Goal: Transaction & Acquisition: Purchase product/service

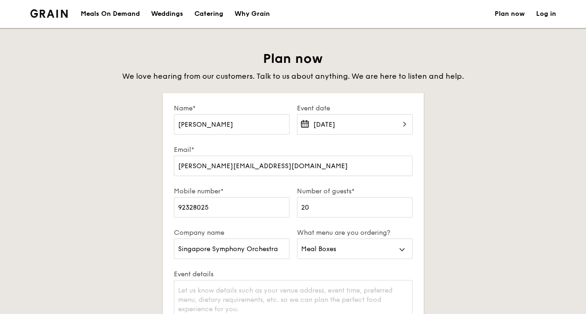
select select "mealBoxes"
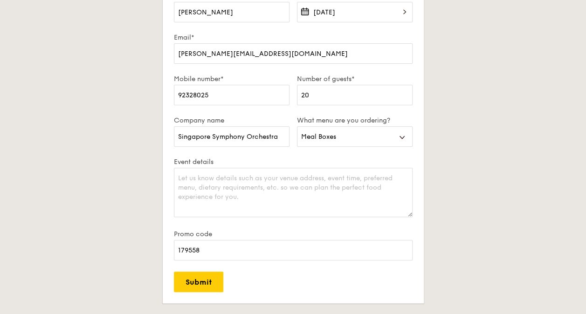
scroll to position [93, 0]
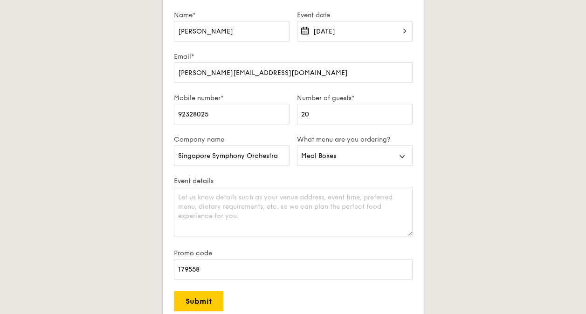
click at [209, 196] on textarea "Event details" at bounding box center [293, 211] width 239 height 49
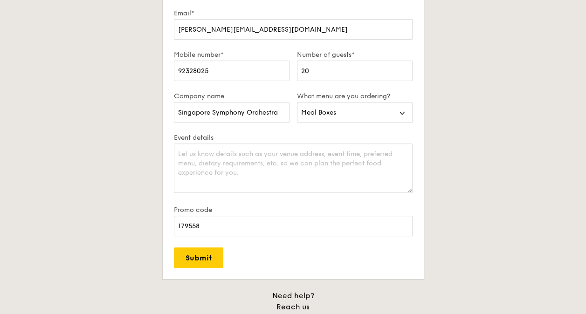
scroll to position [140, 0]
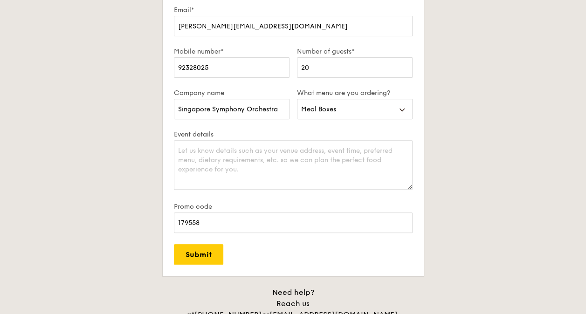
click at [224, 157] on textarea "Event details" at bounding box center [293, 164] width 239 height 49
type textarea "W"
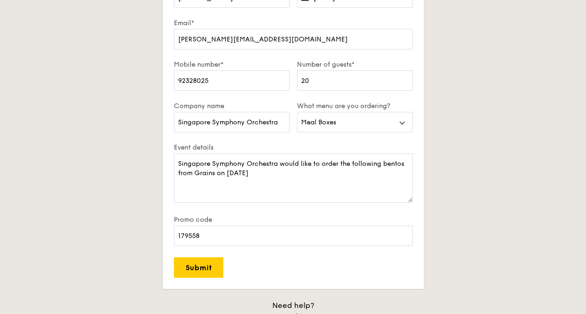
scroll to position [186, 0]
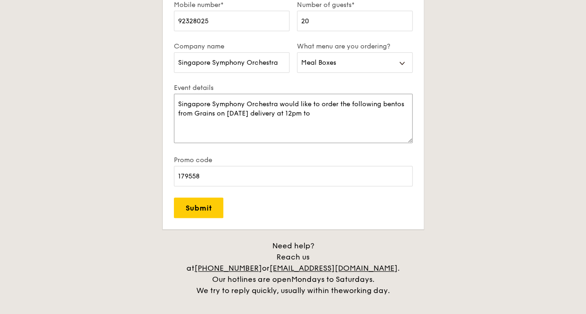
click at [367, 114] on textarea "Singapore Symphony Orchestra would like to order the following bentos from Grai…" at bounding box center [293, 118] width 239 height 49
paste textarea "8 Raffles Avenue, Esplanade Mall #03-01 Singapore 039802"
click at [387, 109] on textarea "Singapore Symphony Orchestra would like to order the following bentos from Grai…" at bounding box center [293, 118] width 239 height 49
click at [398, 118] on textarea "Singapore Symphony Orchestra would like to order the following bentos from Grai…" at bounding box center [293, 118] width 239 height 49
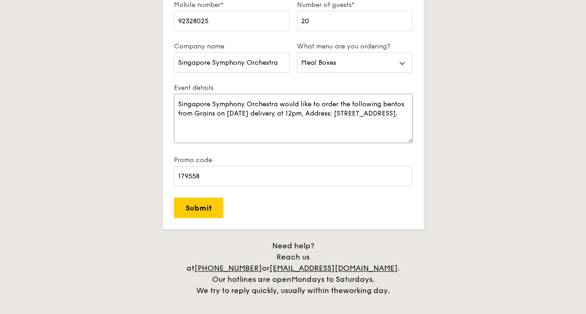
paste textarea "6 Grilled Farm fresh Chicken 4 Thai Green Curry Fish 2 Hikari Miso Chiken Chow …"
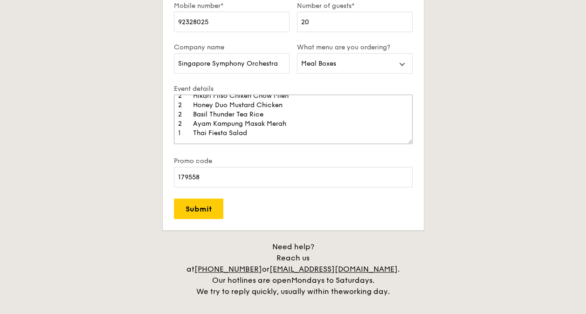
scroll to position [180, 0]
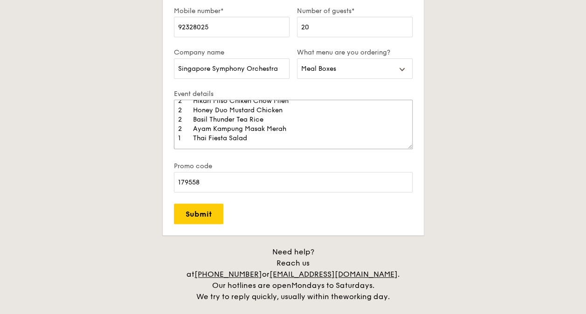
type textarea "Singapore Symphony Orchestra would like to order the following bentos from Grai…"
drag, startPoint x: 226, startPoint y: 224, endPoint x: 193, endPoint y: 217, distance: 33.8
click at [193, 217] on input "Submit" at bounding box center [198, 214] width 49 height 21
select select
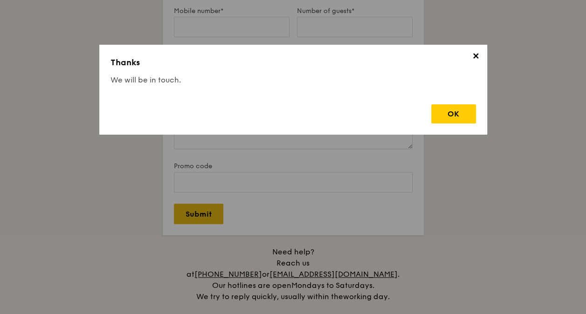
scroll to position [0, 0]
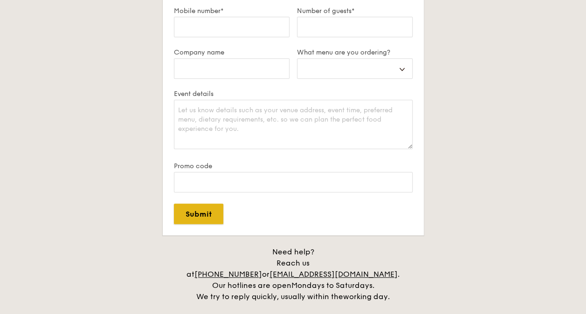
click at [193, 216] on input "Submit" at bounding box center [198, 214] width 49 height 21
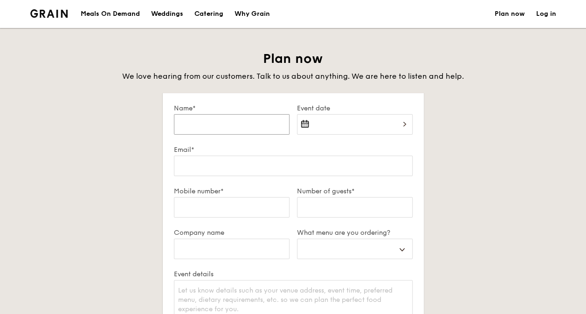
click at [241, 123] on input "Name*" at bounding box center [232, 124] width 116 height 21
type input "Kelvin Chua"
type input "kelvin.chua@sso.org.sg"
type input "92328025"
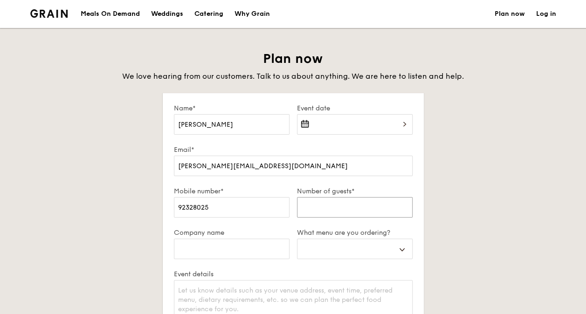
type input "20"
type input "Singapore Symphony Orchestra"
type input "179558"
select select
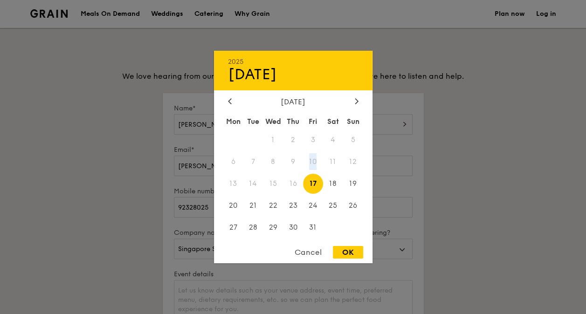
drag, startPoint x: 317, startPoint y: 158, endPoint x: 315, endPoint y: 176, distance: 17.4
click at [315, 175] on div "Mon Tue Wed Thu Fri Sat Sun 1 2 3 4 5 6 7 8 9 10 11 12 13 14 15 16 17 18 19 20 …" at bounding box center [293, 176] width 158 height 126
drag, startPoint x: 315, startPoint y: 176, endPoint x: 315, endPoint y: 186, distance: 10.7
click at [315, 186] on span "17" at bounding box center [313, 184] width 20 height 20
click at [345, 255] on div "OK" at bounding box center [348, 252] width 30 height 13
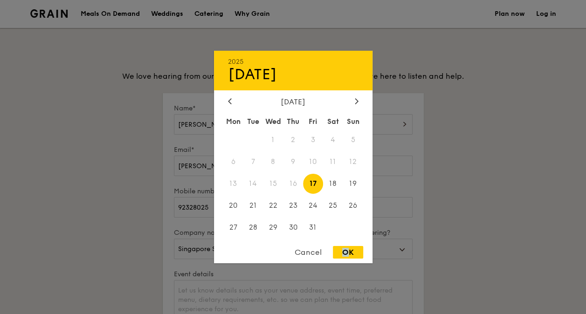
type input "Oct 17, 2025"
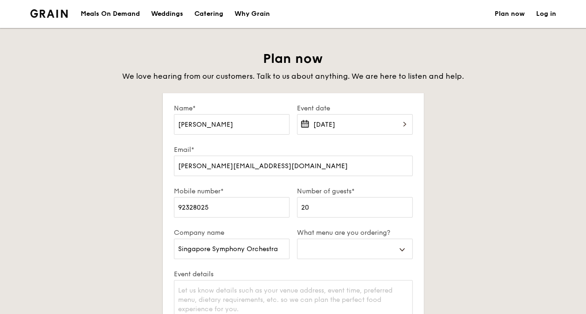
drag, startPoint x: 345, startPoint y: 255, endPoint x: 333, endPoint y: 218, distance: 38.9
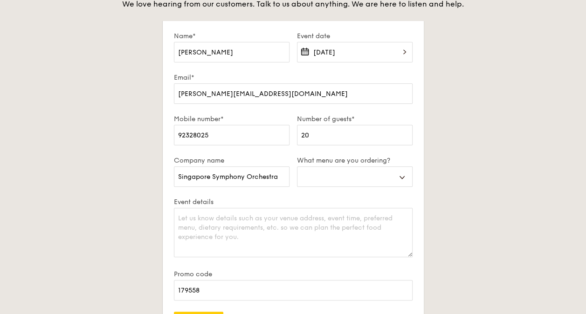
scroll to position [93, 0]
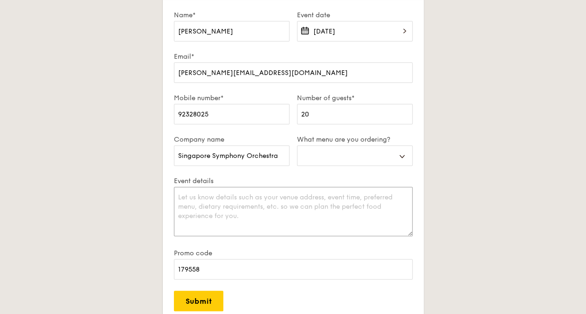
drag, startPoint x: 328, startPoint y: 209, endPoint x: 342, endPoint y: 196, distance: 19.2
drag, startPoint x: 342, startPoint y: 196, endPoint x: 326, endPoint y: 153, distance: 45.9
click at [326, 153] on select "Buffet Mini Buffet High Tea Canapés Meal Boxes Wedding" at bounding box center [355, 155] width 116 height 21
drag, startPoint x: 381, startPoint y: 172, endPoint x: 377, endPoint y: 174, distance: 5.0
drag, startPoint x: 377, startPoint y: 174, endPoint x: 344, endPoint y: 153, distance: 39.2
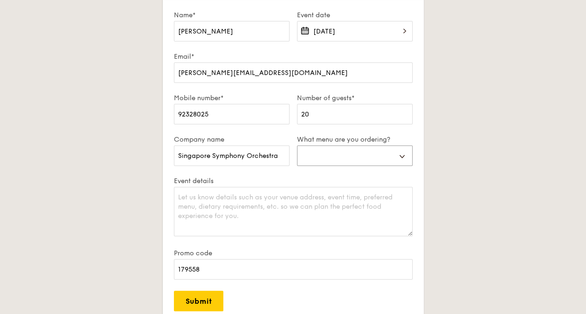
click at [344, 153] on select "Buffet Mini Buffet High Tea Canapés Meal Boxes Wedding" at bounding box center [355, 155] width 116 height 21
select select "mealBoxes"
click at [297, 145] on select "Buffet Mini Buffet High Tea Canapés Meal Boxes Wedding" at bounding box center [355, 155] width 116 height 21
click at [231, 203] on textarea "Event details" at bounding box center [293, 211] width 239 height 49
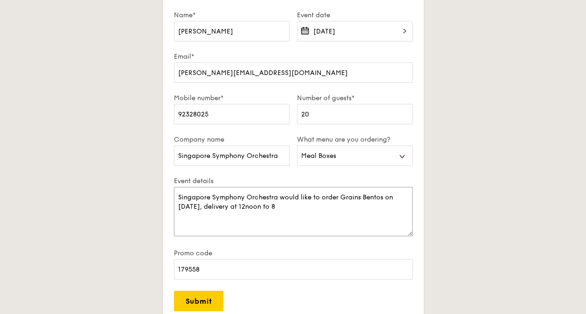
click at [190, 215] on textarea "Singapore Symphony Orchestra would like to order Grains Bentos on 17 October 20…" at bounding box center [293, 211] width 239 height 49
click at [184, 216] on textarea "Singapore Symphony Orchestra would like to order Grains Bentos on 17 October 20…" at bounding box center [293, 211] width 239 height 49
click at [351, 211] on textarea "Singapore Symphony Orchestra would like to order Grains Bentos on 17 October 20…" at bounding box center [293, 211] width 239 height 49
paste textarea "6 Grilled Farm fresh Chicken 4 Thai Green Curry Fish 2 Hikari Miso Chiken Chow …"
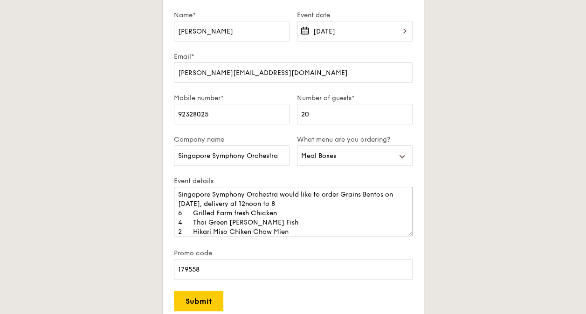
scroll to position [0, 0]
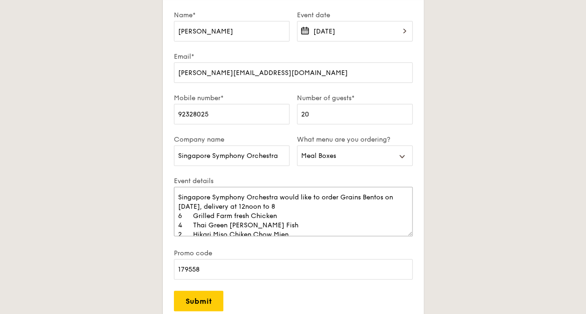
click at [342, 208] on textarea "Singapore Symphony Orchestra would like to order Grains Bentos on 17 October 20…" at bounding box center [293, 211] width 239 height 49
click at [328, 206] on textarea "Singapore Symphony Orchestra would like to order Grains Bentos on 17 October 20…" at bounding box center [293, 211] width 239 height 49
paste textarea "Raffles Avenue, Esplanade Mall #03-01 Singapore 039802"
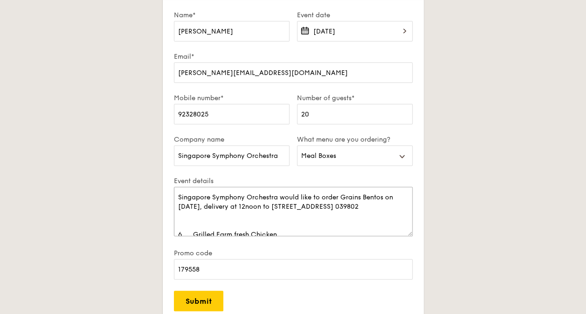
click at [325, 207] on textarea "Singapore Symphony Orchestra would like to order Grains Bentos on 17 October 20…" at bounding box center [293, 211] width 239 height 49
click at [314, 206] on textarea "Singapore Symphony Orchestra would like to order Grains Bentos on 17 October 20…" at bounding box center [293, 211] width 239 height 49
drag, startPoint x: 325, startPoint y: 206, endPoint x: 320, endPoint y: 206, distance: 5.6
click at [320, 206] on textarea "Singapore Symphony Orchestra would like to order Grains Bentos on 17 October 20…" at bounding box center [293, 211] width 239 height 49
click at [343, 205] on textarea "Singapore Symphony Orchestra would like to order Grains Bentos on 17 October 20…" at bounding box center [293, 211] width 239 height 49
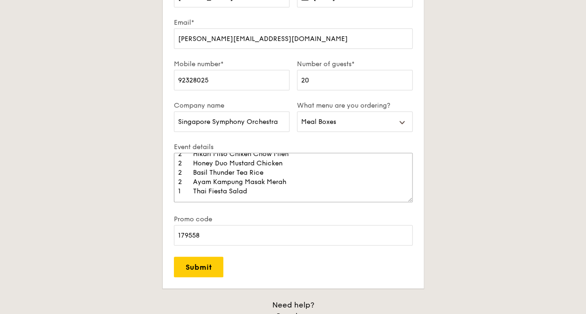
scroll to position [140, 0]
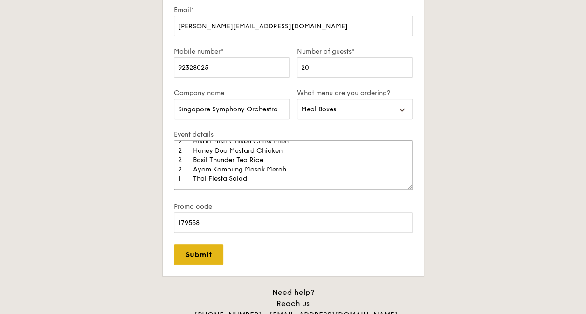
type textarea "Singapore Symphony Orchestra would like to order Grains Bentos on 17 October 20…"
click at [210, 250] on input "Submit" at bounding box center [198, 254] width 49 height 21
select select
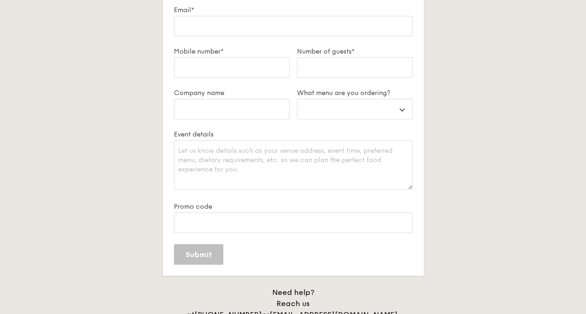
scroll to position [0, 0]
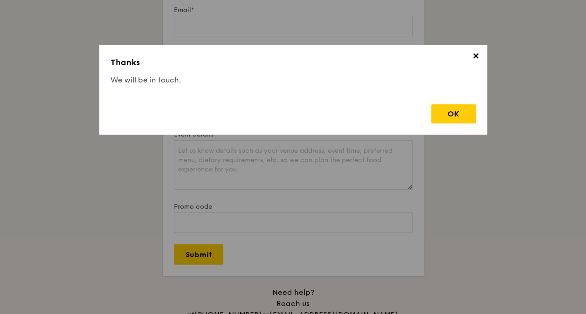
click at [451, 114] on div "OK" at bounding box center [453, 113] width 45 height 19
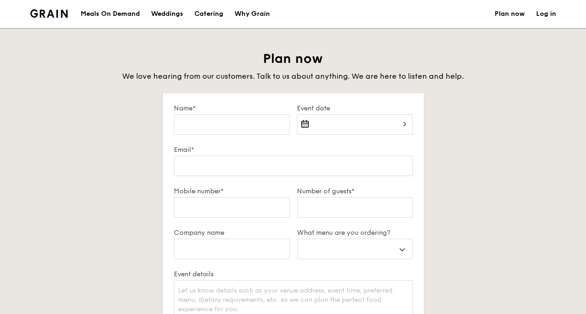
click at [518, 15] on link "Plan now" at bounding box center [510, 14] width 30 height 28
select select
click at [130, 14] on div "Meals On Demand" at bounding box center [110, 14] width 59 height 28
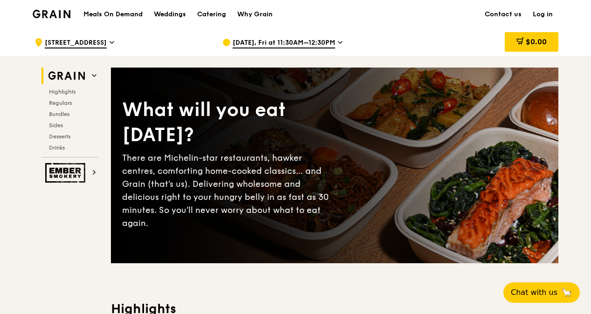
click at [339, 44] on icon at bounding box center [340, 42] width 5 height 8
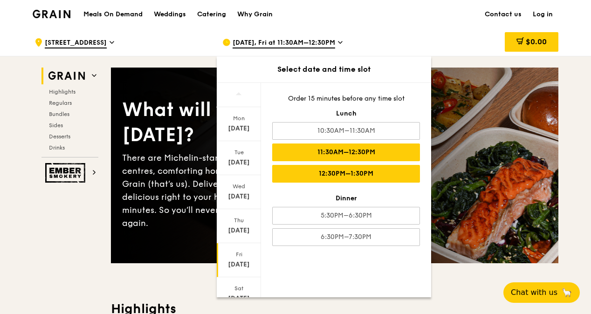
click at [330, 172] on div "12:30PM–1:30PM" at bounding box center [346, 174] width 148 height 18
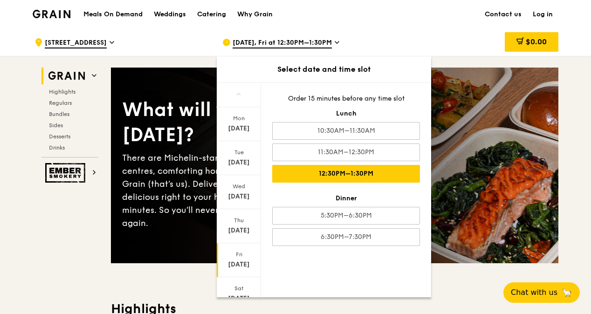
click at [388, 35] on div "[DATE], Fri at 12:30PM–1:30PM" at bounding box center [308, 42] width 173 height 28
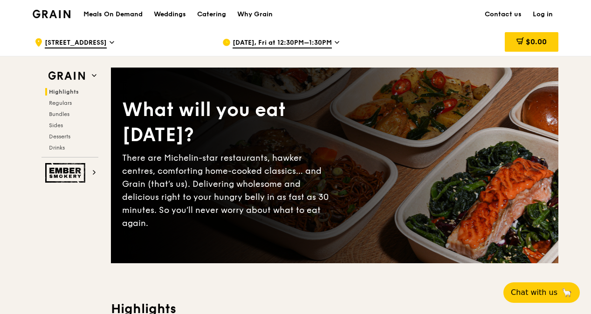
click at [548, 13] on link "Log in" at bounding box center [542, 14] width 31 height 28
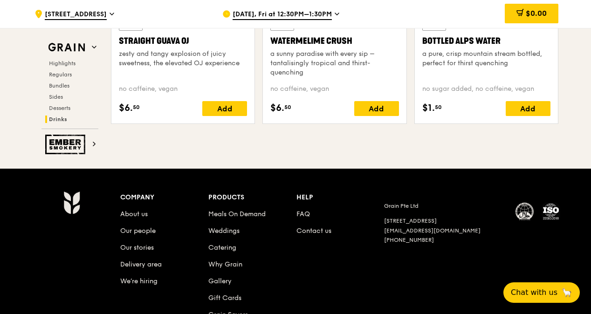
scroll to position [3832, 0]
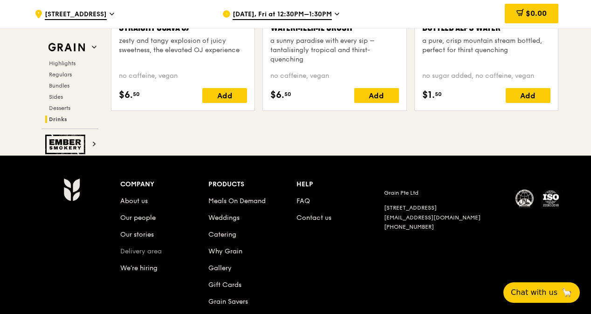
click at [141, 248] on link "Delivery area" at bounding box center [140, 252] width 41 height 8
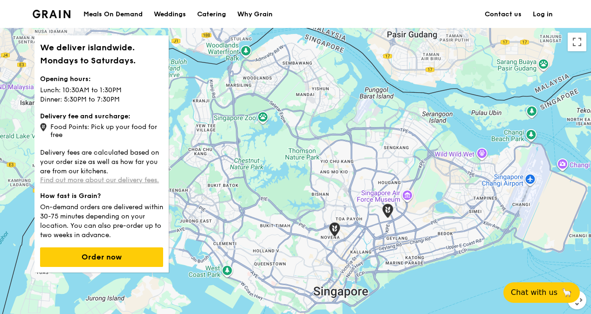
click at [117, 180] on link "Find out more about our delivery fees." at bounding box center [99, 180] width 119 height 8
click at [101, 180] on link "Find out more about our delivery fees." at bounding box center [99, 180] width 119 height 8
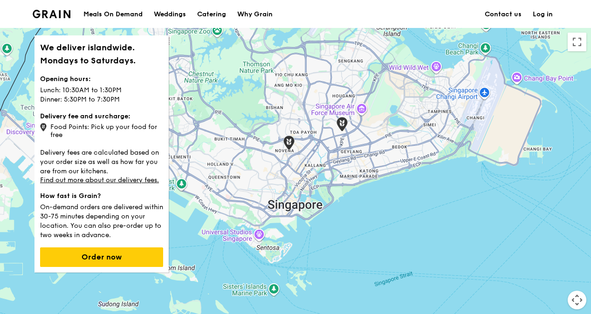
drag, startPoint x: 395, startPoint y: 241, endPoint x: 349, endPoint y: 147, distance: 105.1
click at [349, 147] on div at bounding box center [295, 191] width 591 height 326
click at [311, 187] on div at bounding box center [295, 191] width 591 height 326
click at [305, 188] on div at bounding box center [295, 191] width 591 height 326
click at [307, 187] on div at bounding box center [295, 191] width 591 height 326
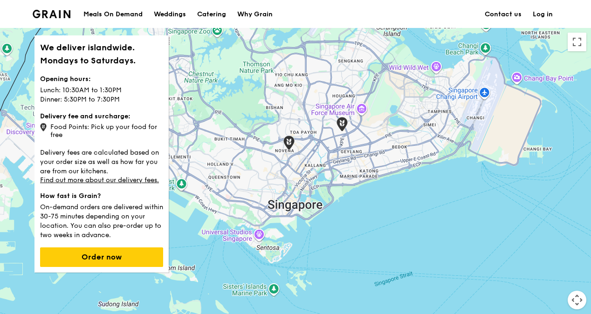
click at [307, 187] on div at bounding box center [295, 191] width 591 height 326
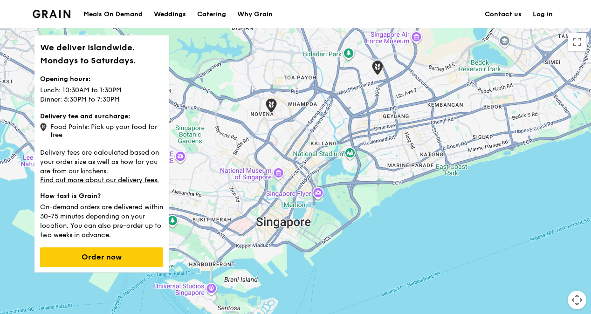
click at [307, 192] on div at bounding box center [295, 191] width 591 height 326
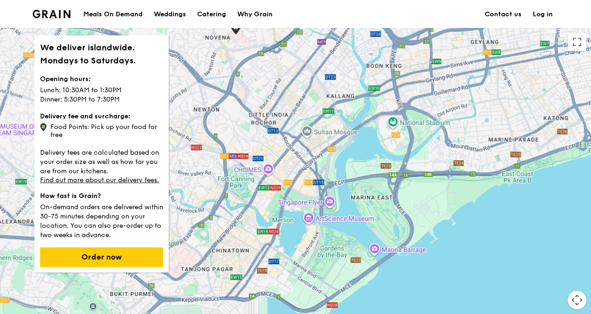
click at [307, 192] on div at bounding box center [295, 191] width 591 height 326
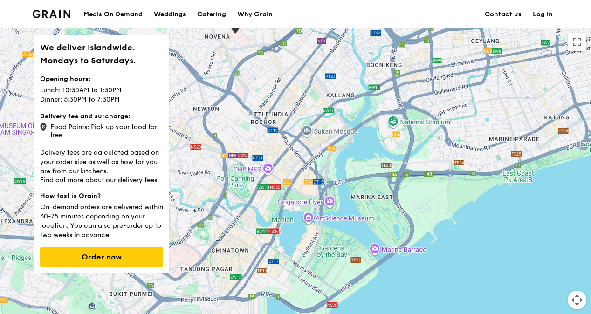
click at [307, 192] on div at bounding box center [295, 191] width 591 height 326
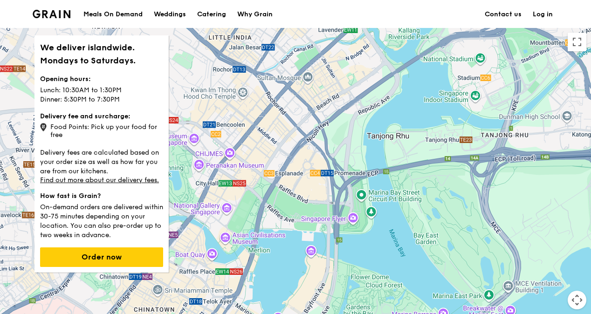
click at [306, 192] on div at bounding box center [295, 191] width 591 height 326
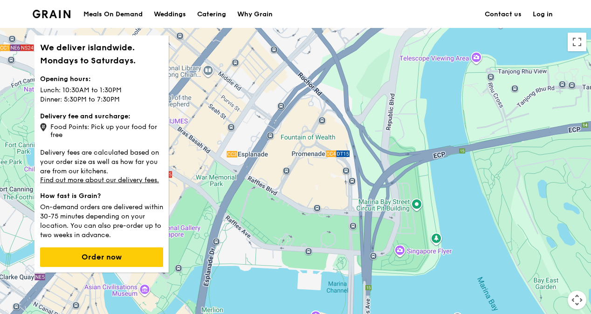
click at [369, 184] on div at bounding box center [295, 191] width 591 height 326
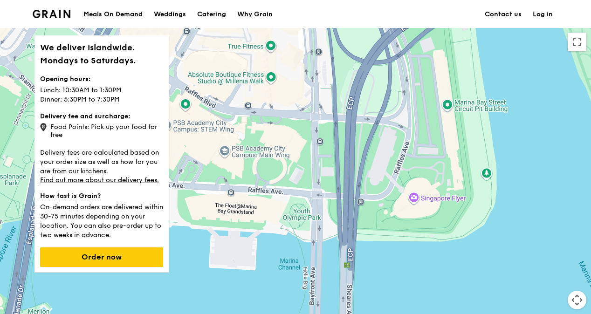
drag, startPoint x: 380, startPoint y: 191, endPoint x: 365, endPoint y: 58, distance: 134.3
click at [365, 58] on div at bounding box center [295, 191] width 591 height 326
click at [341, 134] on div at bounding box center [295, 191] width 591 height 326
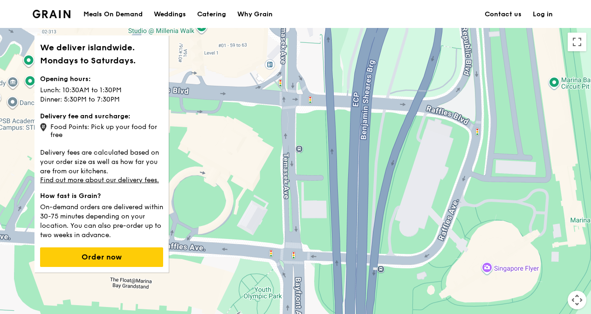
click at [431, 161] on div at bounding box center [295, 191] width 591 height 326
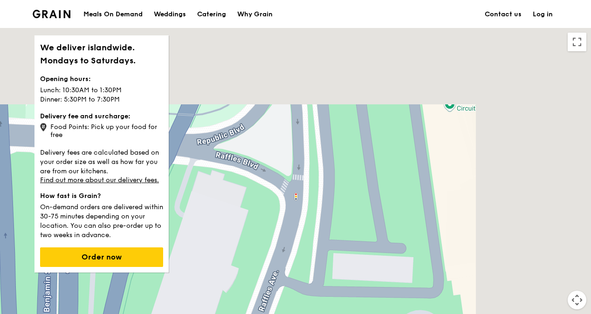
drag, startPoint x: 456, startPoint y: 172, endPoint x: 227, endPoint y: 266, distance: 247.5
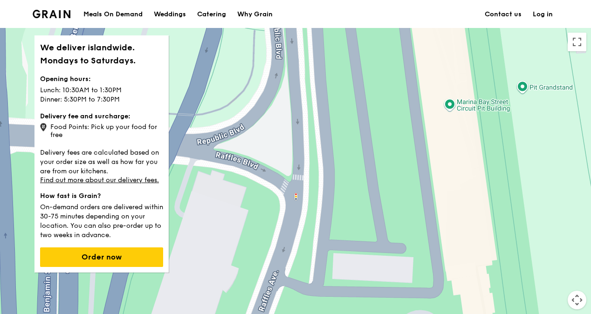
click at [227, 266] on div at bounding box center [295, 191] width 591 height 326
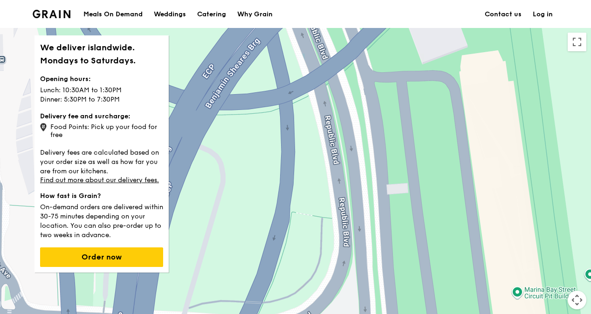
drag, startPoint x: 315, startPoint y: 86, endPoint x: 353, endPoint y: 245, distance: 163.4
click at [384, 278] on div at bounding box center [295, 191] width 591 height 326
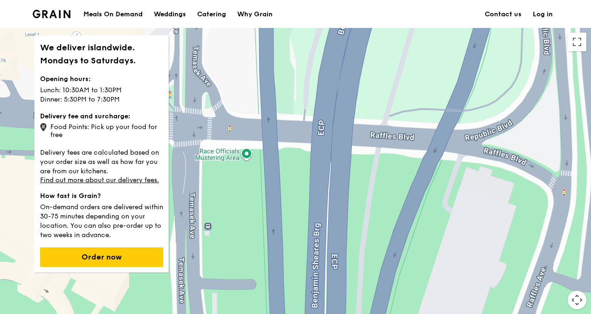
drag, startPoint x: 337, startPoint y: 190, endPoint x: 538, endPoint y: -2, distance: 278.6
click at [538, 0] on html "Grain logo Meals On Demand Weddings Catering Why Grain Contact us Log in We del…" at bounding box center [295, 282] width 591 height 564
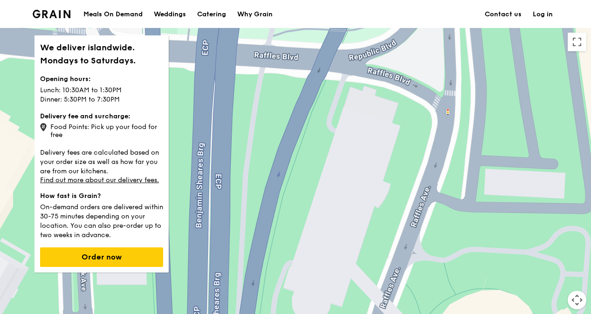
drag, startPoint x: 557, startPoint y: 109, endPoint x: 459, endPoint y: 51, distance: 113.5
click at [458, 51] on div at bounding box center [295, 191] width 591 height 326
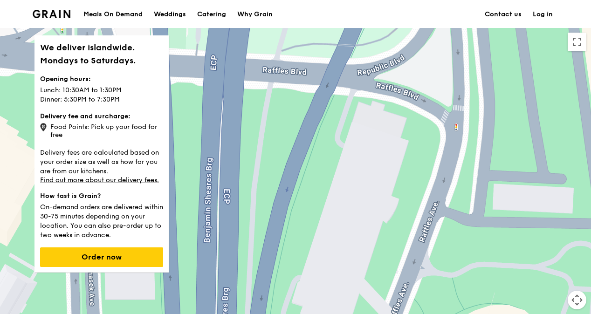
click at [461, 52] on div at bounding box center [295, 191] width 591 height 326
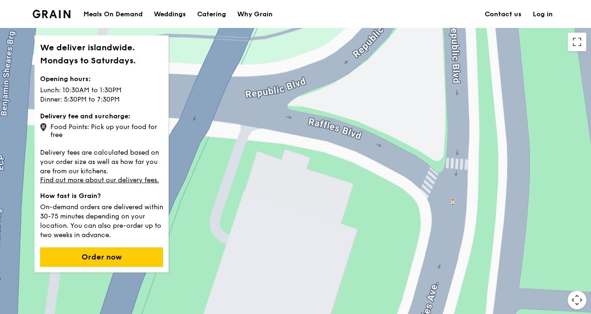
click at [378, 71] on div at bounding box center [295, 191] width 591 height 326
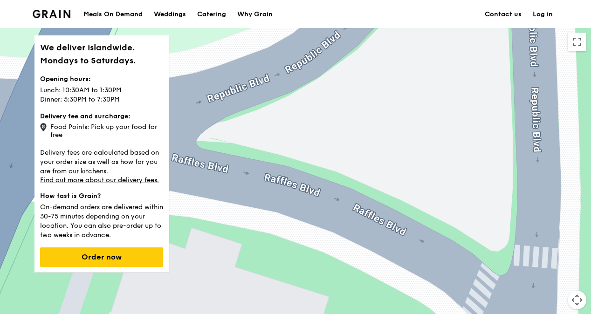
click at [378, 71] on div at bounding box center [295, 191] width 591 height 326
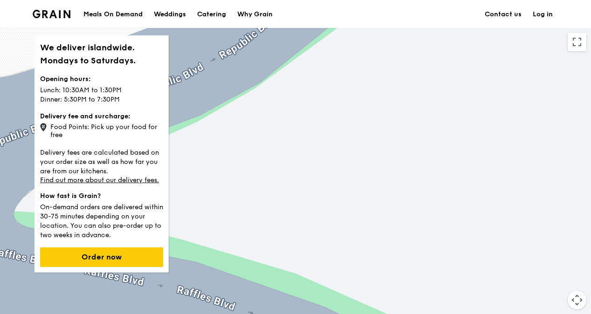
click at [380, 79] on div at bounding box center [295, 191] width 591 height 326
click at [575, 303] on button "Map camera controls" at bounding box center [577, 300] width 19 height 19
click at [503, 271] on menu at bounding box center [530, 300] width 65 height 65
click at [503, 274] on menu at bounding box center [530, 300] width 65 height 65
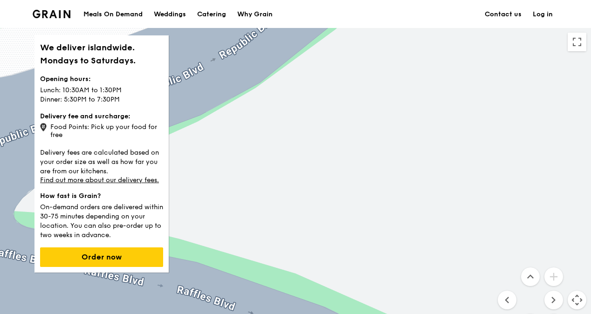
click at [503, 274] on menu at bounding box center [530, 300] width 65 height 65
click at [506, 298] on button "Move left" at bounding box center [507, 300] width 19 height 19
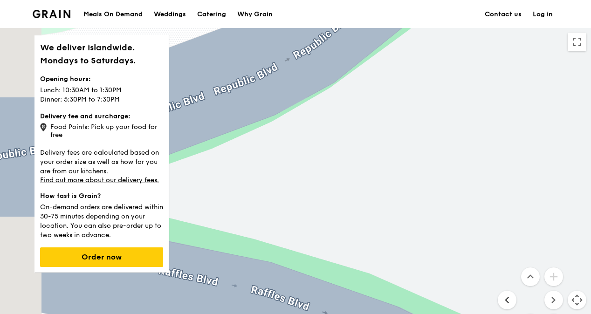
click at [506, 298] on button "Move left" at bounding box center [507, 300] width 19 height 19
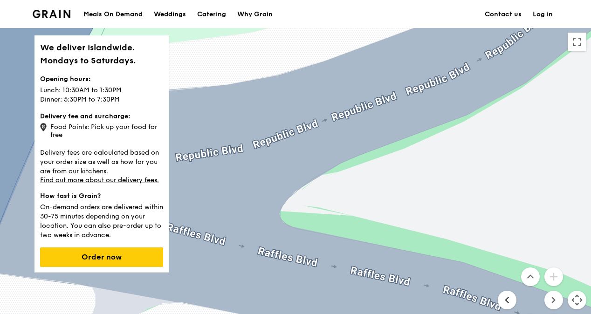
click at [506, 298] on button "Move left" at bounding box center [507, 300] width 19 height 19
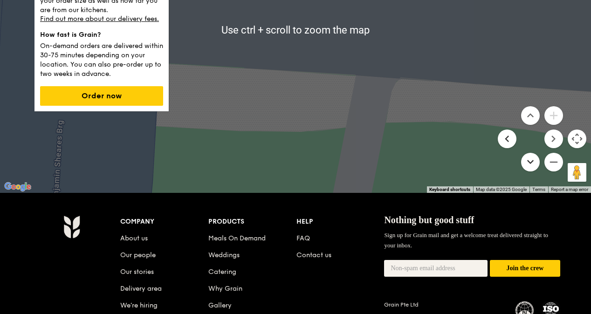
scroll to position [140, 0]
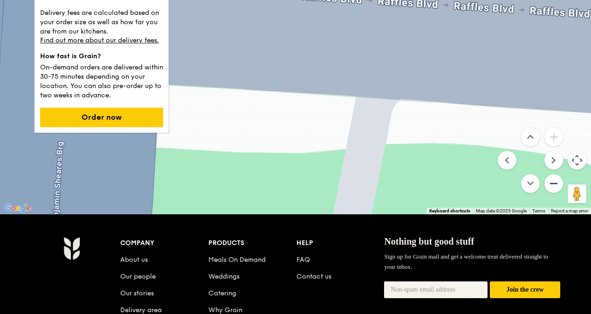
click at [555, 185] on button "Zoom out" at bounding box center [553, 183] width 19 height 19
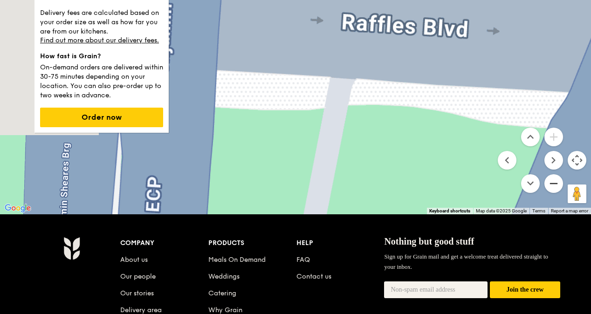
click at [555, 185] on button "Zoom out" at bounding box center [553, 183] width 19 height 19
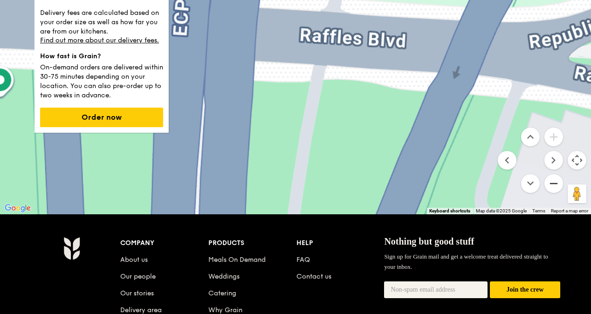
click at [555, 185] on button "Zoom out" at bounding box center [553, 183] width 19 height 19
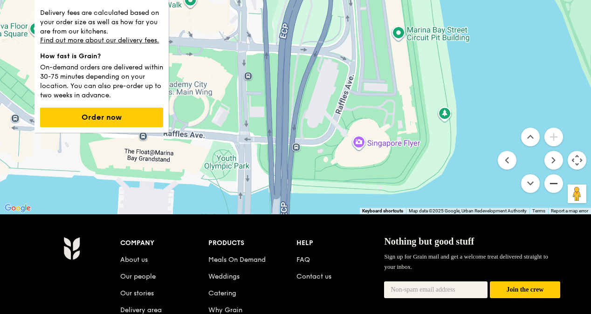
click at [555, 185] on button "Zoom out" at bounding box center [553, 183] width 19 height 19
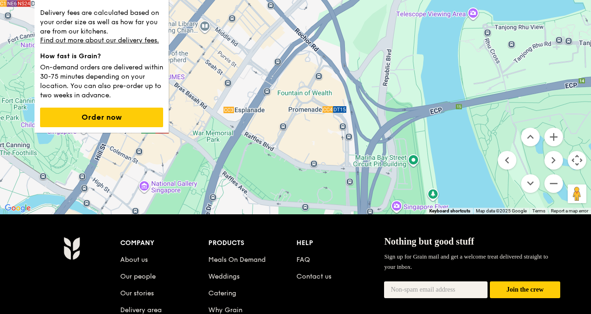
drag, startPoint x: 358, startPoint y: 96, endPoint x: 432, endPoint y: 218, distance: 142.7
click at [432, 218] on div "Grain logo Meals On Demand Weddings Catering Why Grain Contact us Log in We del…" at bounding box center [295, 142] width 591 height 564
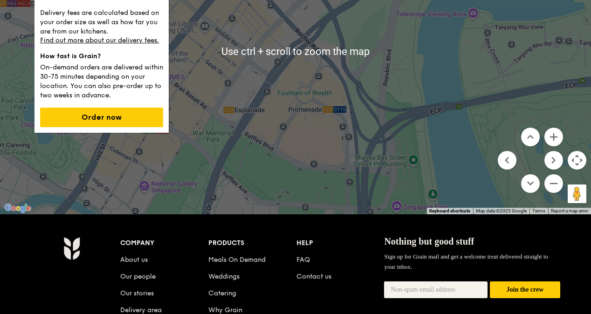
scroll to position [93, 0]
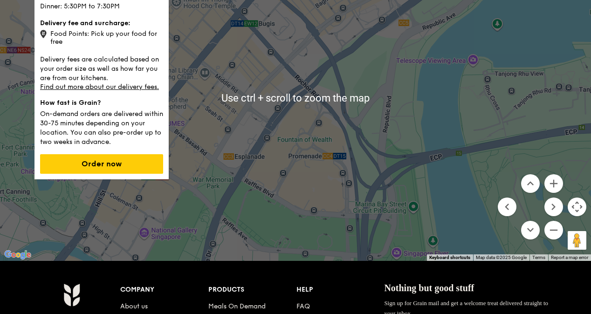
click at [299, 158] on div at bounding box center [295, 98] width 591 height 326
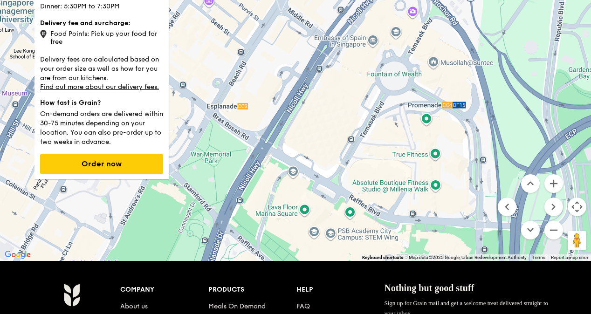
drag, startPoint x: 272, startPoint y: 170, endPoint x: 359, endPoint y: 120, distance: 100.2
click at [359, 120] on div at bounding box center [295, 98] width 591 height 326
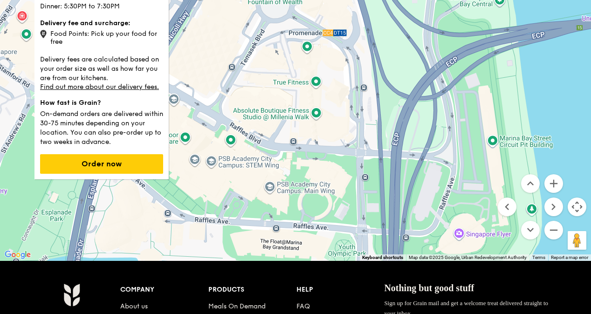
drag, startPoint x: 365, startPoint y: 106, endPoint x: 246, endPoint y: 36, distance: 138.3
click at [246, 36] on div at bounding box center [295, 98] width 591 height 326
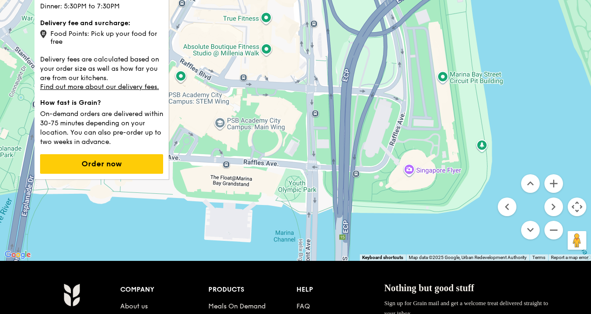
drag, startPoint x: 356, startPoint y: 161, endPoint x: 303, endPoint y: 94, distance: 84.7
click at [304, 94] on div at bounding box center [295, 98] width 591 height 326
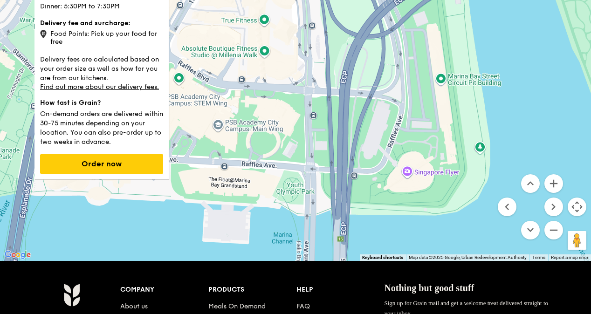
click at [307, 71] on div at bounding box center [295, 98] width 591 height 326
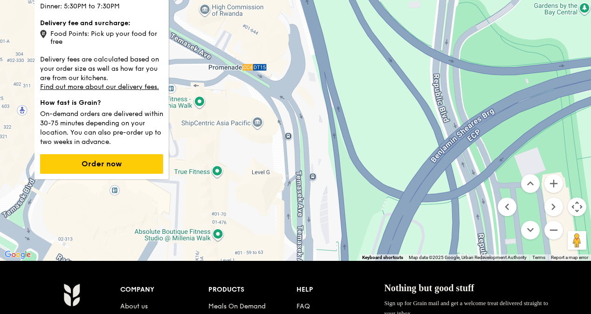
drag, startPoint x: 310, startPoint y: 77, endPoint x: 304, endPoint y: 272, distance: 194.5
click at [304, 272] on div "Grain logo Meals On Demand Weddings Catering Why Grain Contact us Log in We del…" at bounding box center [295, 189] width 591 height 564
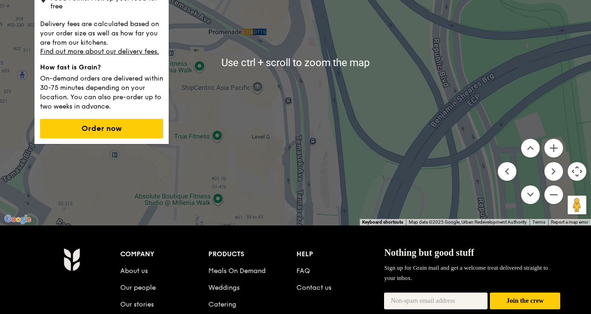
scroll to position [140, 0]
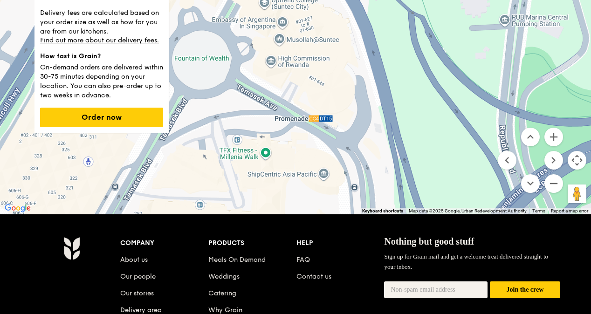
drag, startPoint x: 355, startPoint y: 143, endPoint x: 436, endPoint y: 219, distance: 111.5
click at [432, 236] on div "Grain logo Meals On Demand Weddings Catering Why Grain Contact us Log in We del…" at bounding box center [295, 142] width 591 height 564
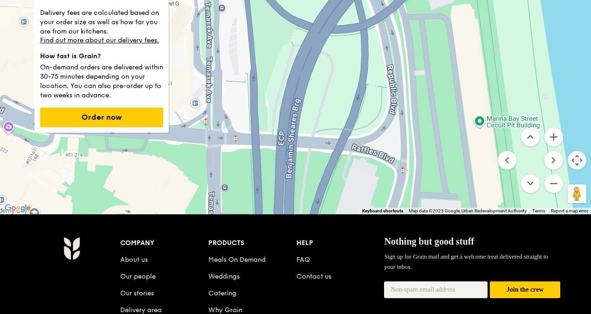
drag, startPoint x: 413, startPoint y: 173, endPoint x: 236, endPoint y: -34, distance: 272.2
click at [236, 0] on html "Grain logo Meals On Demand Weddings Catering Why Grain Contact us Log in We del…" at bounding box center [295, 142] width 591 height 564
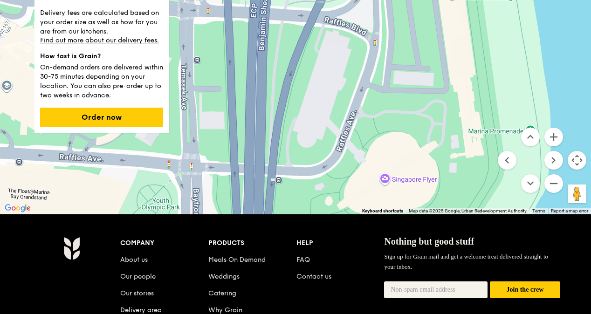
drag, startPoint x: 386, startPoint y: 131, endPoint x: 358, endPoint y: 0, distance: 134.8
click at [358, 0] on html "Grain logo Meals On Demand Weddings Catering Why Grain Contact us Log in We del…" at bounding box center [295, 142] width 591 height 564
click at [358, 116] on div at bounding box center [295, 51] width 591 height 326
click at [362, 116] on div at bounding box center [295, 51] width 591 height 326
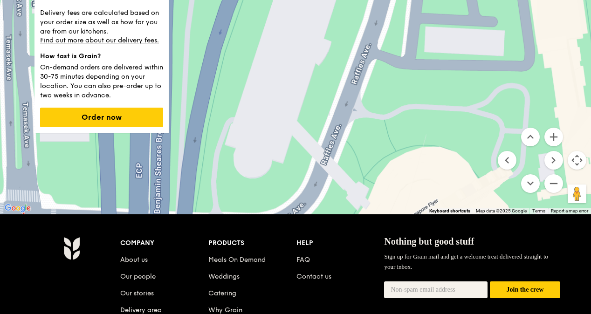
click at [362, 118] on div at bounding box center [295, 51] width 591 height 326
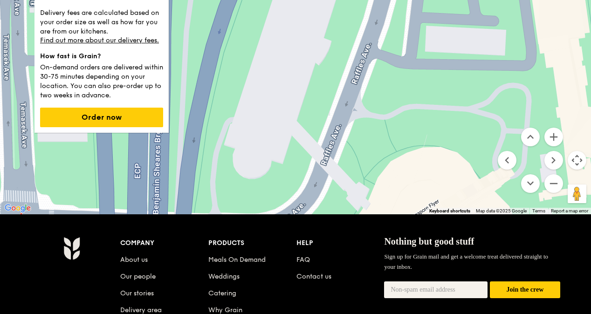
click at [362, 118] on div at bounding box center [295, 51] width 591 height 326
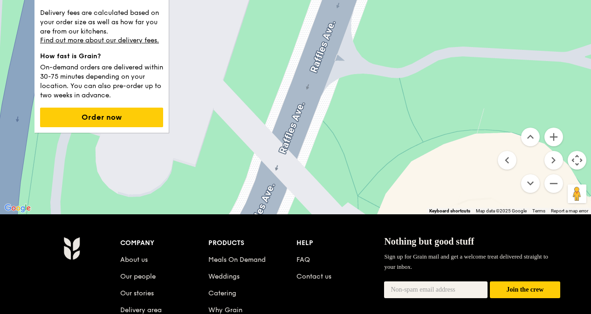
drag, startPoint x: 363, startPoint y: 120, endPoint x: 356, endPoint y: 86, distance: 34.7
click at [356, 86] on div at bounding box center [295, 51] width 591 height 326
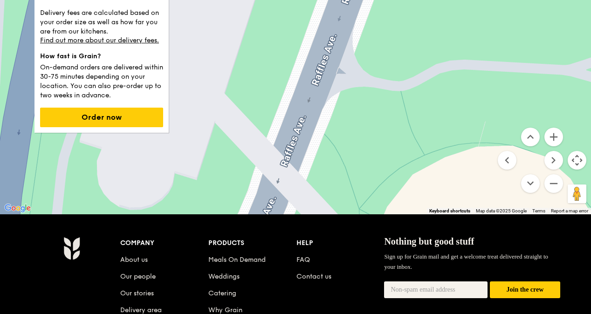
click at [338, 54] on div at bounding box center [295, 51] width 591 height 326
click at [331, 55] on div at bounding box center [295, 51] width 591 height 326
click at [333, 53] on div at bounding box center [295, 51] width 591 height 326
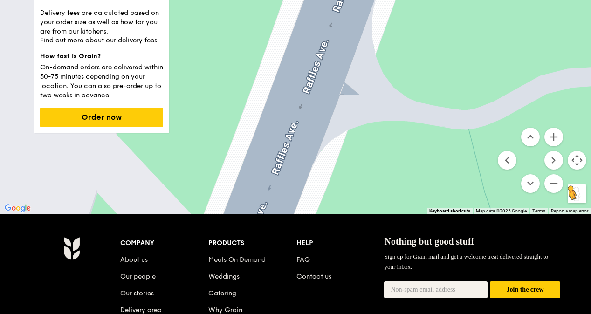
click at [581, 192] on button "Drag Pegman onto the map to open Street View" at bounding box center [577, 194] width 19 height 19
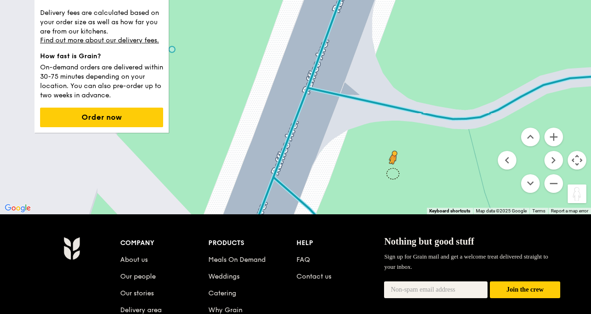
drag, startPoint x: 582, startPoint y: 198, endPoint x: 393, endPoint y: 173, distance: 190.9
click at [393, 173] on div "To activate drag with keyboard, press Alt + Enter. Once in keyboard drag state,…" at bounding box center [295, 51] width 591 height 326
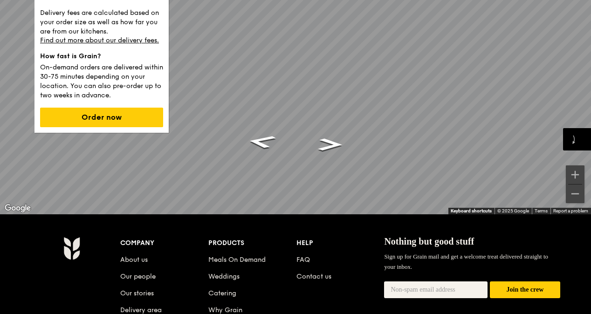
scroll to position [40, 0]
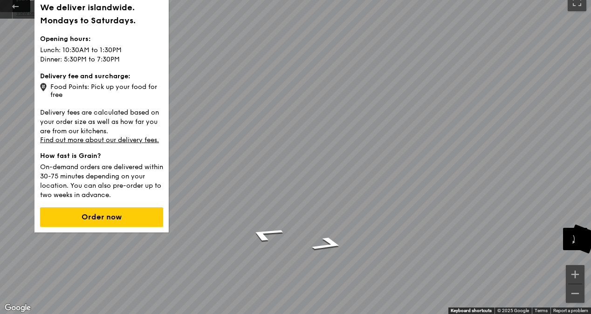
click at [591, 174] on html "Grain logo Meals On Demand Weddings Catering Why Grain Contact us Log in We del…" at bounding box center [295, 242] width 591 height 564
click at [93, 20] on div "We deliver islandwide. Mondays to Saturdays. Opening hours: Lunch: 10:30AM to 1…" at bounding box center [295, 151] width 591 height 326
click at [289, 201] on icon "Go West" at bounding box center [289, 206] width 63 height 18
click at [591, 219] on html "Grain logo Meals On Demand Weddings Catering Why Grain Contact us Log in We del…" at bounding box center [295, 242] width 591 height 564
click at [308, 269] on icon "Go South, Raffles Ave." at bounding box center [313, 269] width 69 height 18
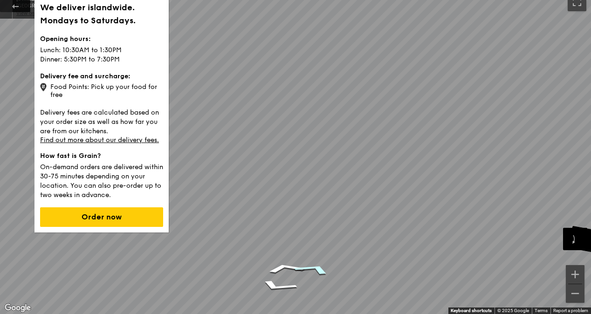
click at [315, 269] on icon "Go South, Raffles Ave." at bounding box center [313, 269] width 69 height 18
click at [316, 269] on icon "Go South, Raffles Ave." at bounding box center [313, 269] width 69 height 18
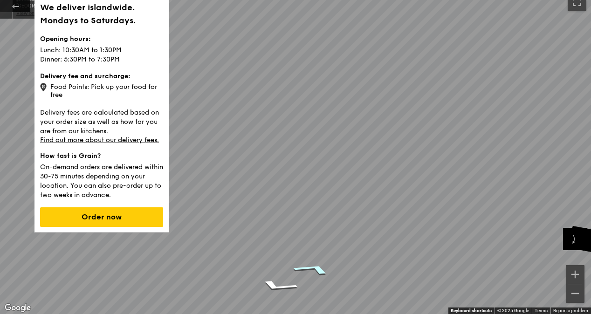
click at [316, 269] on icon "Go South, Raffles Ave." at bounding box center [312, 269] width 69 height 18
drag, startPoint x: 316, startPoint y: 269, endPoint x: 322, endPoint y: 268, distance: 6.1
click at [322, 268] on icon "Go Southwest, Raffles Ave." at bounding box center [317, 270] width 70 height 19
click at [322, 268] on icon "Go Southwest, Raffles Ave." at bounding box center [323, 272] width 68 height 20
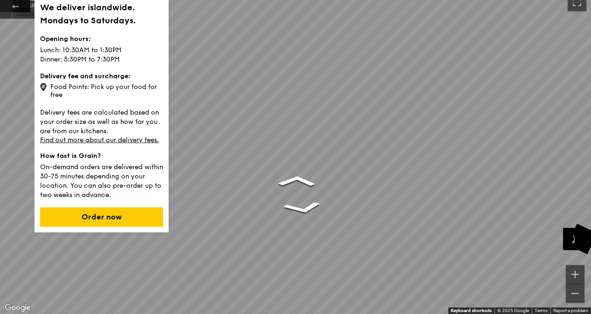
click at [52, 123] on div "We deliver islandwide. Mondays to Saturdays. Opening hours: Lunch: 10:30AM to 1…" at bounding box center [295, 151] width 591 height 326
click at [298, 176] on icon "Go Southwest, Raffles Ave." at bounding box center [297, 180] width 58 height 17
click at [299, 178] on div "Map" at bounding box center [295, 151] width 591 height 326
click at [309, 177] on div "Map" at bounding box center [295, 151] width 591 height 326
click at [310, 178] on icon "Go West, Raffles Ave." at bounding box center [311, 182] width 69 height 25
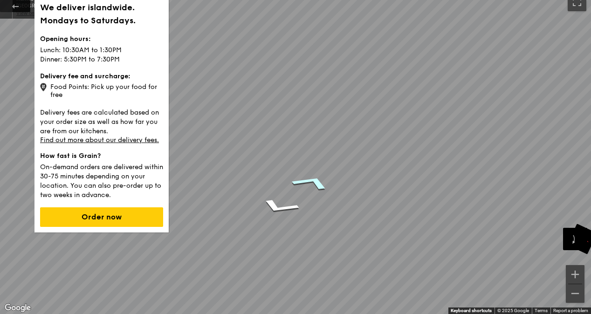
click at [310, 178] on icon "Go West, Raffles Ave." at bounding box center [311, 182] width 69 height 25
click at [310, 182] on icon "Go West, Raffles Ave." at bounding box center [312, 182] width 69 height 25
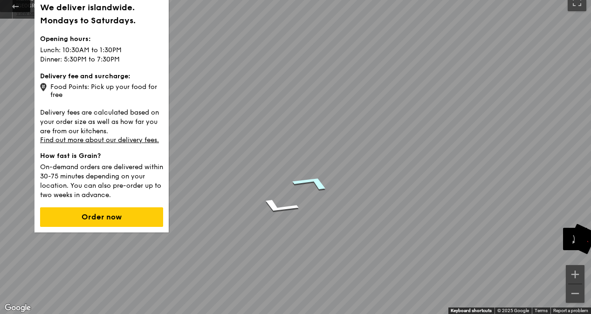
click at [310, 182] on icon "Go West, Raffles Ave." at bounding box center [312, 182] width 69 height 25
click at [310, 182] on icon "Go West, Raffles Ave." at bounding box center [311, 182] width 69 height 25
click at [310, 182] on icon "Go West, Raffles Ave." at bounding box center [312, 182] width 69 height 25
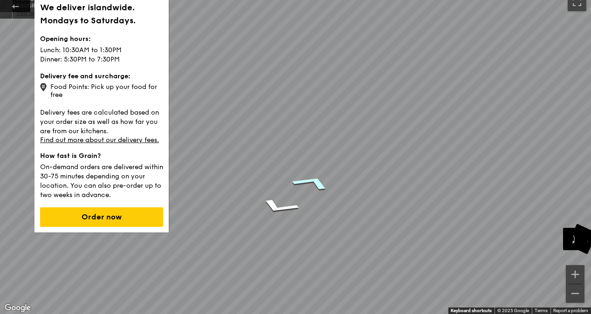
click at [310, 182] on icon "Go West, Raffles Ave." at bounding box center [311, 182] width 69 height 25
click at [310, 182] on icon "Go West, Raffles Ave." at bounding box center [310, 182] width 69 height 24
click at [310, 182] on icon "Go West, Raffles Ave." at bounding box center [311, 182] width 69 height 25
click at [97, 22] on div "We deliver islandwide. Mondays to Saturdays. Opening hours: Lunch: 10:30AM to 1…" at bounding box center [295, 151] width 591 height 326
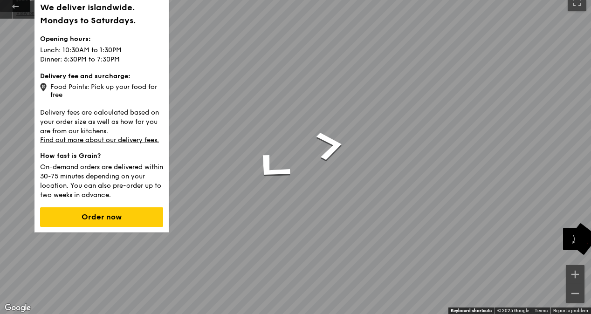
click at [159, 63] on div "We deliver islandwide. Mondays to Saturdays. Opening hours: Lunch: 10:30AM to 1…" at bounding box center [295, 151] width 591 height 326
click at [144, 106] on div "We deliver islandwide. Mondays to Saturdays. Opening hours: Lunch: 10:30AM to 1…" at bounding box center [295, 151] width 591 height 326
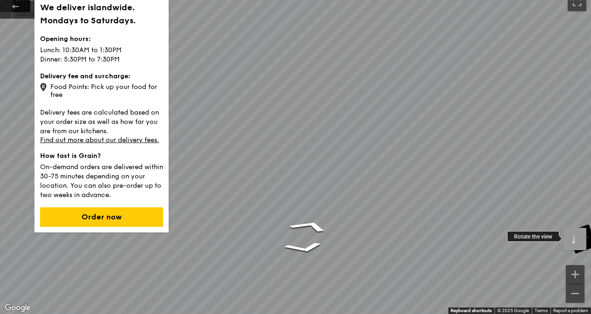
drag, startPoint x: 576, startPoint y: 244, endPoint x: 572, endPoint y: 248, distance: 5.3
click at [575, 246] on button "Rotate clockwise" at bounding box center [574, 239] width 23 height 22
click at [577, 244] on button "Rotate clockwise" at bounding box center [574, 239] width 23 height 22
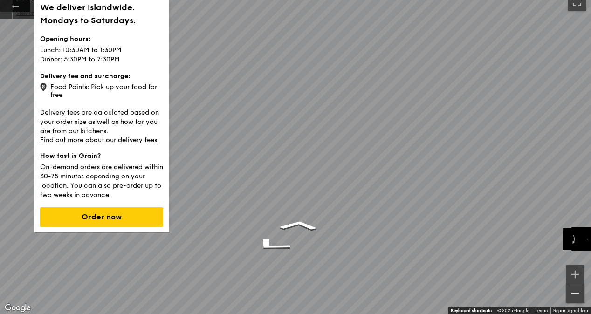
click at [576, 295] on button "Zoom out" at bounding box center [575, 293] width 19 height 19
click at [575, 9] on button "Toggle fullscreen view" at bounding box center [577, 2] width 19 height 19
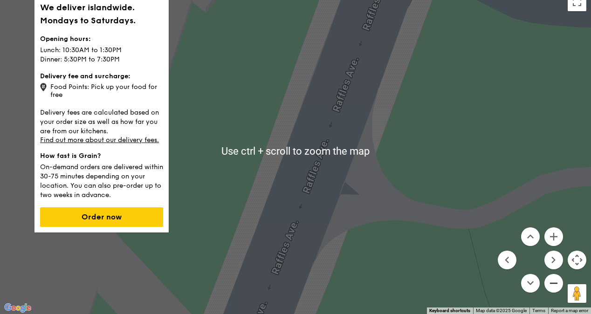
click at [558, 284] on button "Zoom out" at bounding box center [553, 283] width 19 height 19
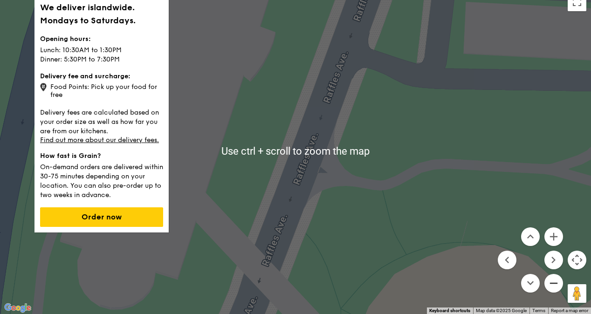
click at [558, 284] on button "Zoom out" at bounding box center [553, 283] width 19 height 19
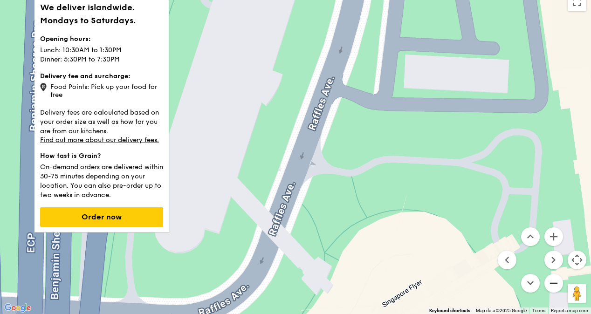
click at [558, 284] on button "Zoom out" at bounding box center [553, 283] width 19 height 19
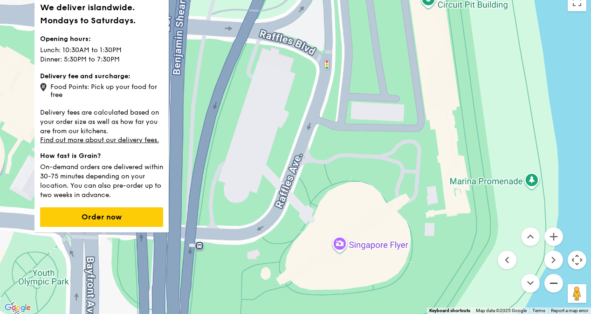
click at [558, 284] on button "Zoom out" at bounding box center [553, 283] width 19 height 19
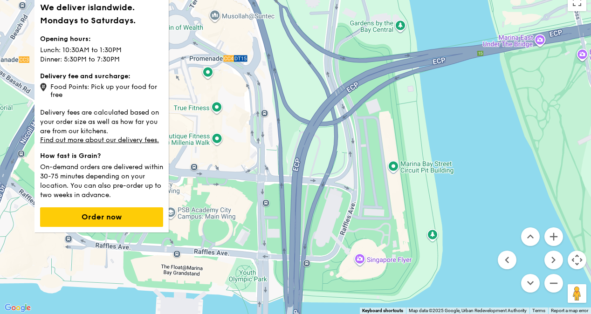
drag, startPoint x: 404, startPoint y: 116, endPoint x: 450, endPoint y: 192, distance: 89.3
click at [450, 192] on div "Loading..." at bounding box center [295, 151] width 591 height 326
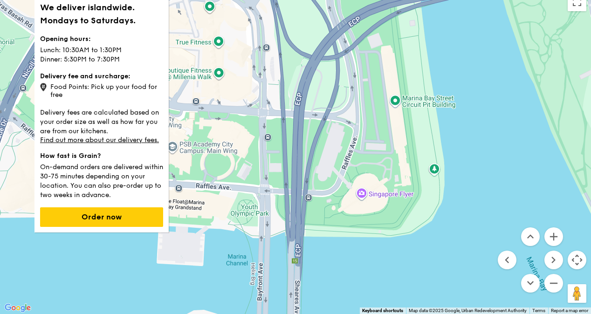
drag, startPoint x: 369, startPoint y: 181, endPoint x: 373, endPoint y: 110, distance: 71.0
click at [373, 110] on div "Loading..." at bounding box center [295, 151] width 591 height 326
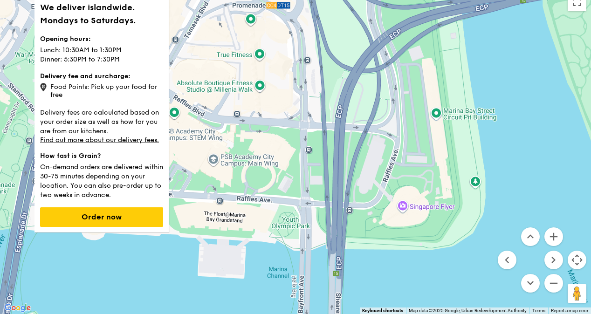
drag, startPoint x: 353, startPoint y: 134, endPoint x: 374, endPoint y: 143, distance: 23.0
click at [393, 149] on div "Loading..." at bounding box center [295, 151] width 591 height 326
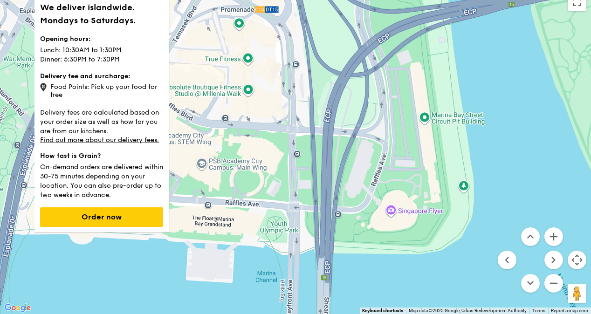
click at [351, 121] on div "Loading..." at bounding box center [295, 151] width 591 height 326
click at [337, 106] on div "Loading..." at bounding box center [295, 151] width 591 height 326
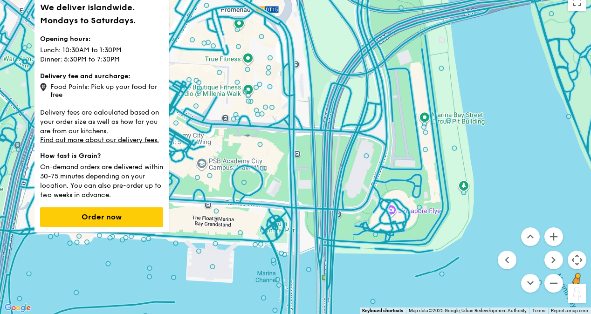
click at [576, 296] on button "Drag Pegman onto the map to open Street View" at bounding box center [577, 293] width 19 height 19
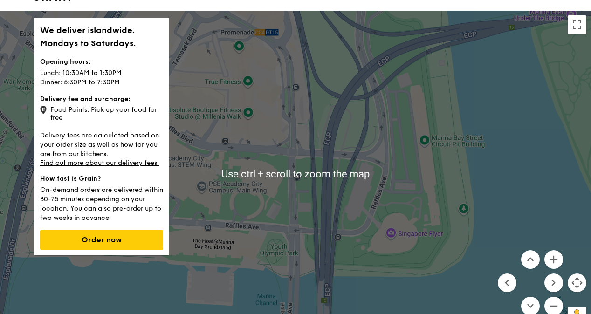
scroll to position [0, 0]
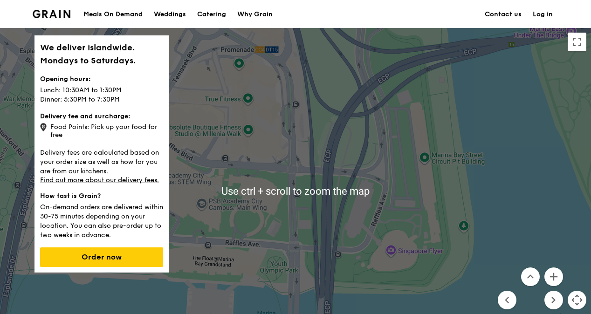
click at [380, 197] on div "No data available." at bounding box center [295, 191] width 591 height 326
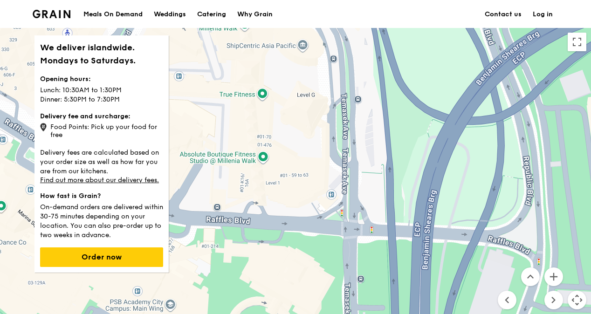
drag, startPoint x: 328, startPoint y: 180, endPoint x: 477, endPoint y: 268, distance: 173.3
click at [477, 268] on div "No data available." at bounding box center [295, 191] width 591 height 326
click at [400, 227] on div "No data available." at bounding box center [295, 191] width 591 height 326
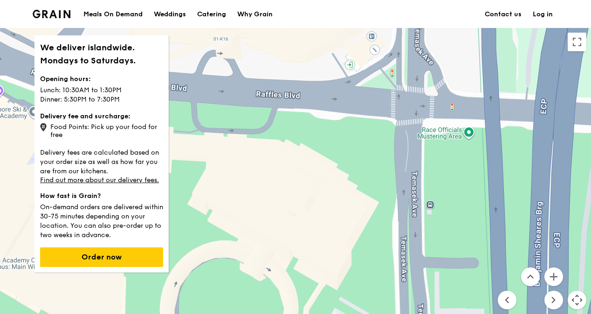
drag, startPoint x: 352, startPoint y: 205, endPoint x: 464, endPoint y: 77, distance: 169.8
click at [464, 77] on div "No data available." at bounding box center [295, 191] width 591 height 326
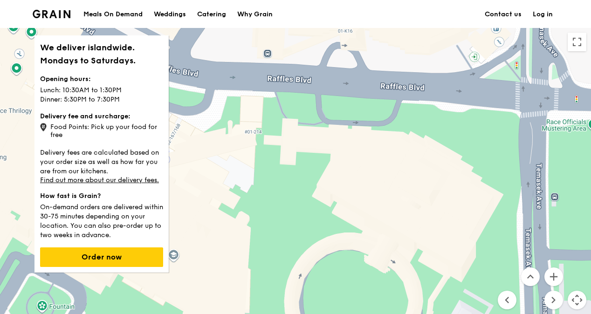
drag, startPoint x: 470, startPoint y: 162, endPoint x: 594, endPoint y: 152, distance: 124.9
click at [591, 152] on html "Grain logo Meals On Demand Weddings Catering Why Grain Contact us Log in We del…" at bounding box center [295, 282] width 591 height 564
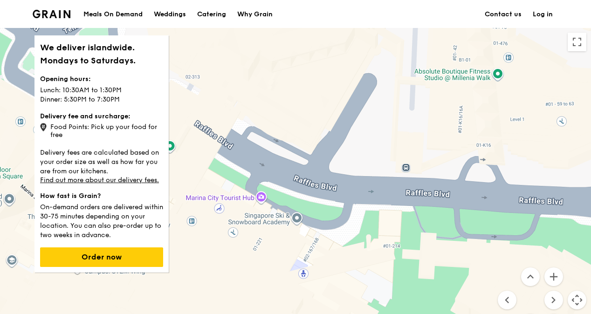
drag, startPoint x: 251, startPoint y: 214, endPoint x: 378, endPoint y: 338, distance: 178.0
click at [378, 314] on html "Grain logo Meals On Demand Weddings Catering Why Grain Contact us Log in We del…" at bounding box center [295, 282] width 591 height 564
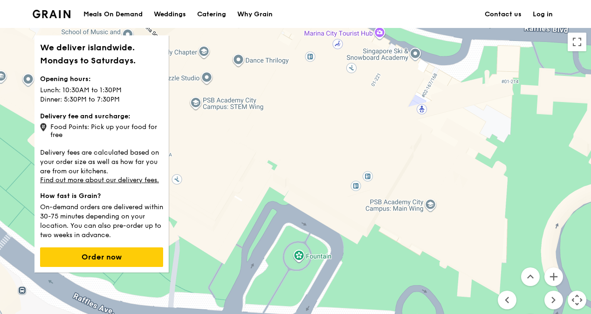
drag, startPoint x: 338, startPoint y: 209, endPoint x: 456, endPoint y: 44, distance: 202.7
click at [456, 44] on div "No data available." at bounding box center [295, 191] width 591 height 326
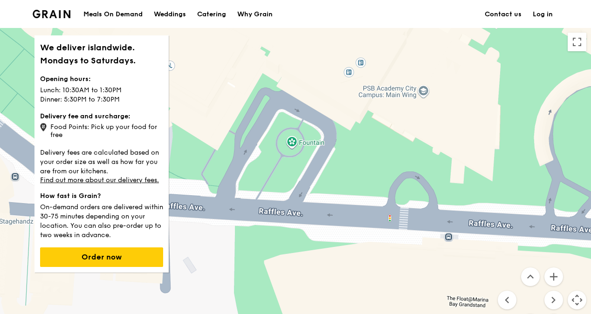
drag, startPoint x: 416, startPoint y: 160, endPoint x: 409, endPoint y: 45, distance: 115.8
click at [409, 45] on div "No data available." at bounding box center [295, 191] width 591 height 326
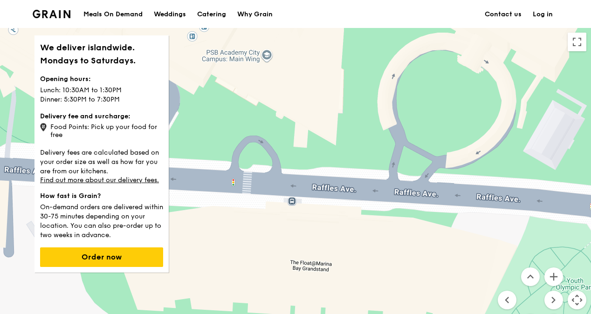
drag, startPoint x: 422, startPoint y: 123, endPoint x: 251, endPoint y: 87, distance: 174.9
click at [253, 85] on div "No data available." at bounding box center [295, 191] width 591 height 326
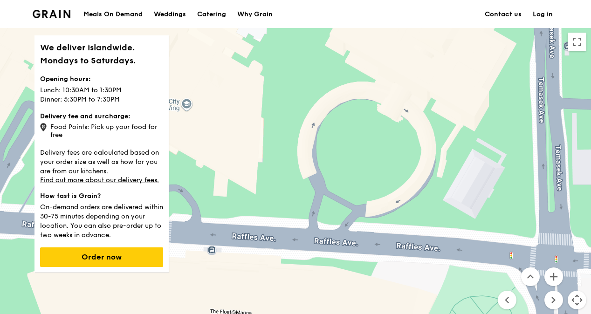
drag, startPoint x: 433, startPoint y: 119, endPoint x: 337, endPoint y: 178, distance: 112.6
click at [337, 178] on div "No data available." at bounding box center [295, 191] width 591 height 326
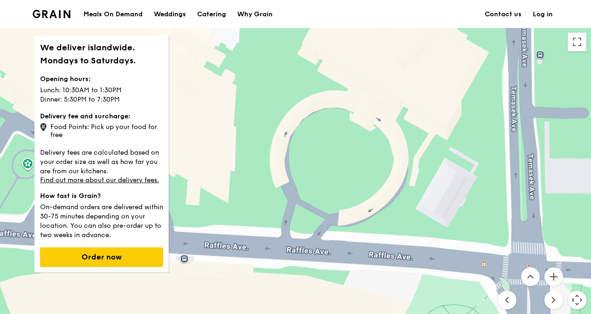
click at [338, 177] on div "No data available." at bounding box center [295, 191] width 591 height 326
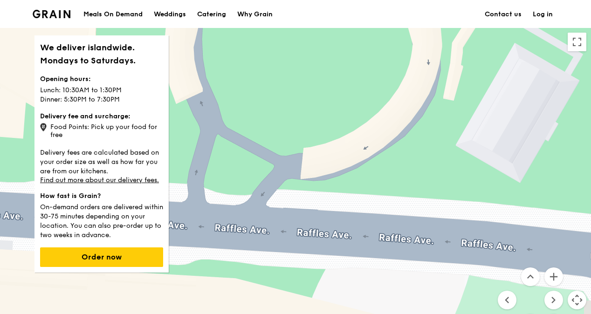
drag, startPoint x: 390, startPoint y: 136, endPoint x: 350, endPoint y: 36, distance: 107.5
click at [350, 36] on div "No data available." at bounding box center [295, 191] width 591 height 326
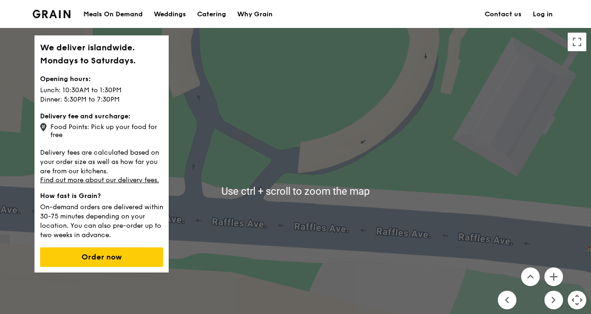
scroll to position [47, 0]
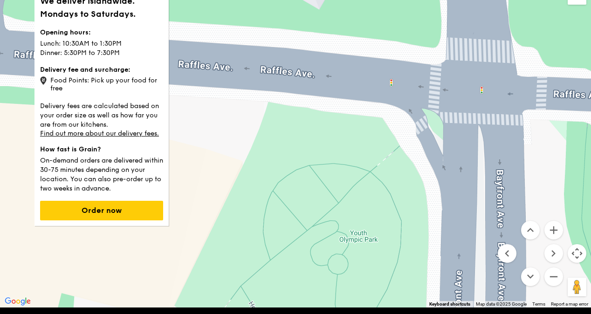
drag, startPoint x: 554, startPoint y: 163, endPoint x: 355, endPoint y: 42, distance: 232.8
click at [355, 42] on div "No data available." at bounding box center [295, 144] width 591 height 326
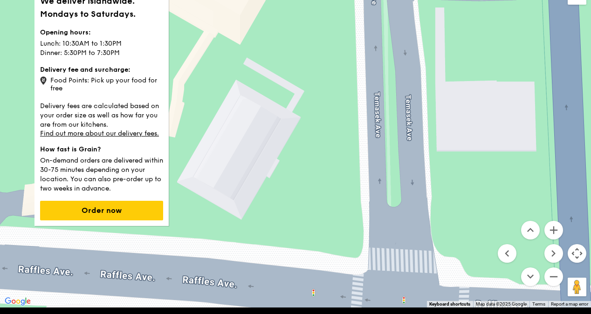
drag, startPoint x: 360, startPoint y: 51, endPoint x: 282, endPoint y: 267, distance: 229.2
click at [282, 267] on div "No data available." at bounding box center [295, 144] width 591 height 326
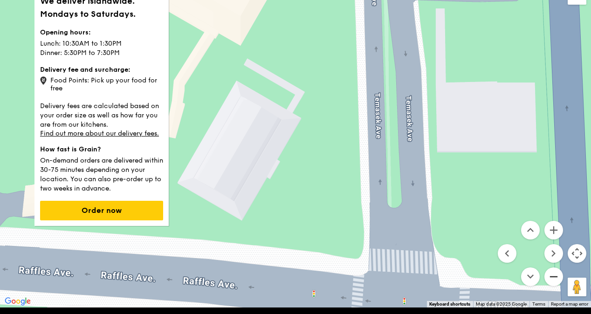
click at [553, 274] on button "Zoom out" at bounding box center [553, 277] width 19 height 19
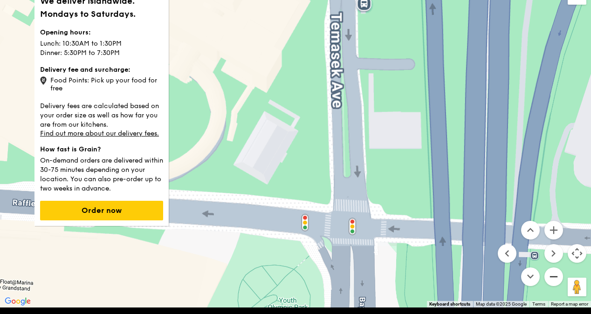
click at [553, 274] on button "Zoom out" at bounding box center [553, 277] width 19 height 19
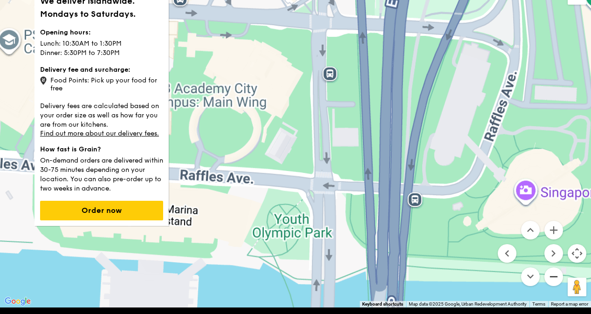
click at [553, 274] on button "Zoom out" at bounding box center [553, 277] width 19 height 19
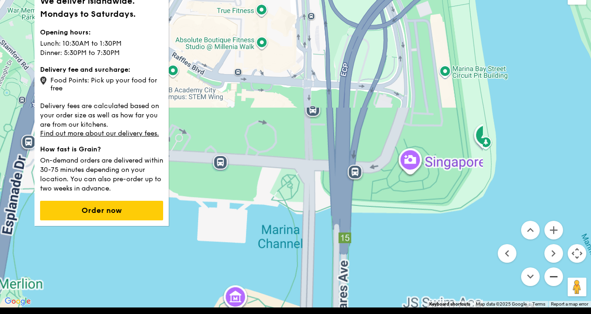
click at [553, 274] on button "Zoom out" at bounding box center [553, 277] width 19 height 19
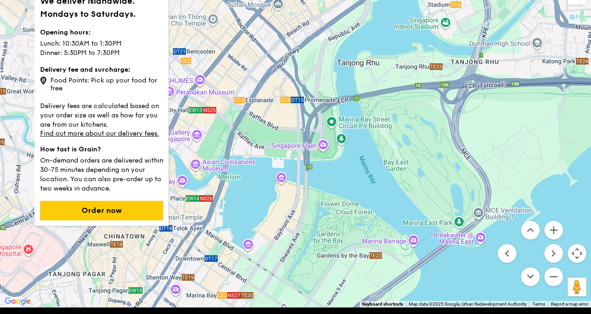
click at [238, 149] on div "No data available." at bounding box center [295, 144] width 591 height 326
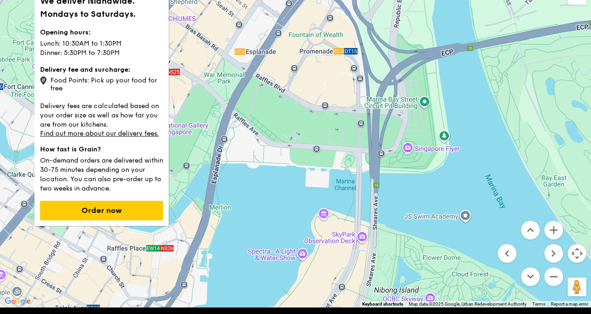
click at [238, 149] on div "No data available." at bounding box center [295, 144] width 591 height 326
click at [239, 149] on div "No data available." at bounding box center [295, 144] width 591 height 326
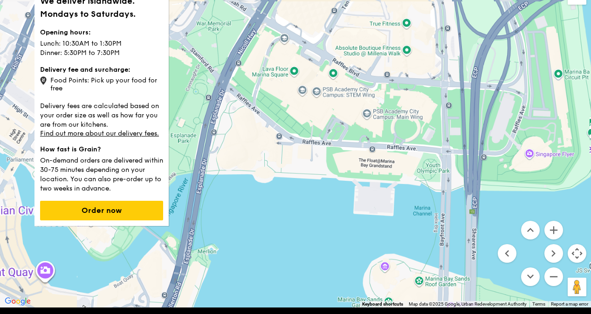
click at [239, 149] on div "No data available." at bounding box center [295, 144] width 591 height 326
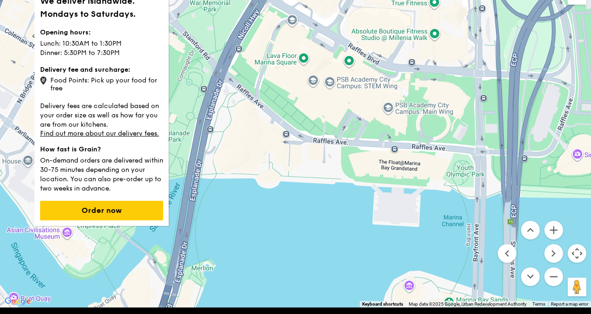
click at [239, 149] on div "No data available." at bounding box center [295, 144] width 591 height 326
click at [262, 154] on div "No data available." at bounding box center [295, 144] width 591 height 326
click at [268, 156] on div "No data available." at bounding box center [295, 144] width 591 height 326
click at [268, 157] on div "No data available." at bounding box center [295, 144] width 591 height 326
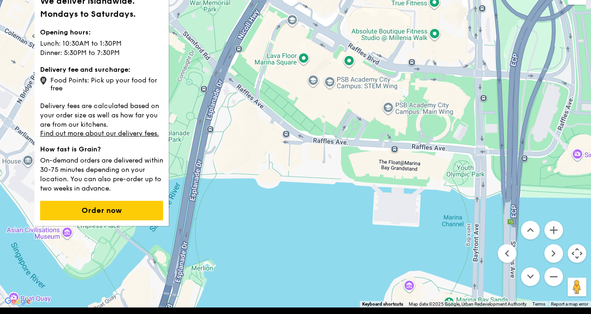
click at [268, 157] on div "No data available." at bounding box center [295, 144] width 591 height 326
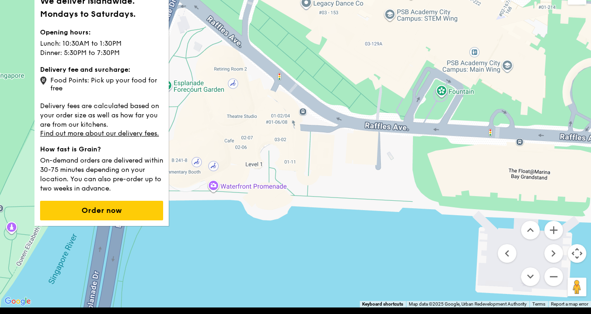
click at [289, 141] on div "No data available." at bounding box center [295, 144] width 591 height 326
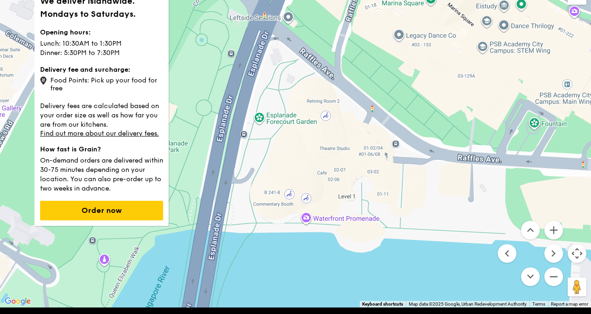
drag, startPoint x: 337, startPoint y: 153, endPoint x: 434, endPoint y: 187, distance: 103.6
click at [434, 187] on div "No data available." at bounding box center [295, 144] width 591 height 326
click at [361, 169] on div "No data available." at bounding box center [295, 144] width 591 height 326
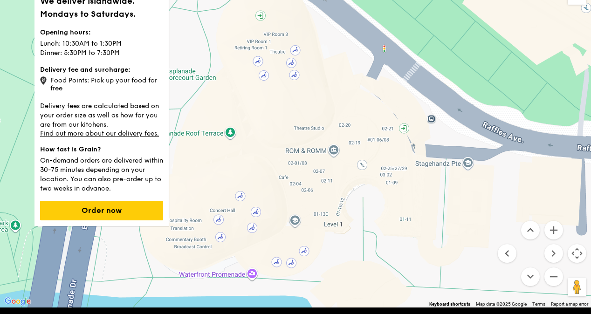
click at [309, 162] on div "No data available." at bounding box center [295, 144] width 591 height 326
click at [285, 179] on div "No data available." at bounding box center [295, 144] width 591 height 326
click at [288, 178] on div "No data available." at bounding box center [295, 144] width 591 height 326
drag, startPoint x: 577, startPoint y: 288, endPoint x: 568, endPoint y: 285, distance: 9.7
click at [573, 286] on button "Drag Pegman onto the map to open Street View" at bounding box center [577, 287] width 19 height 19
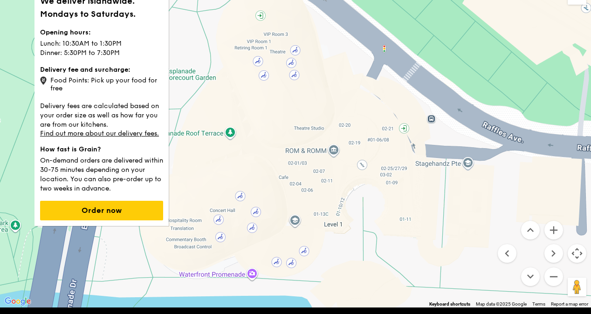
scroll to position [40, 0]
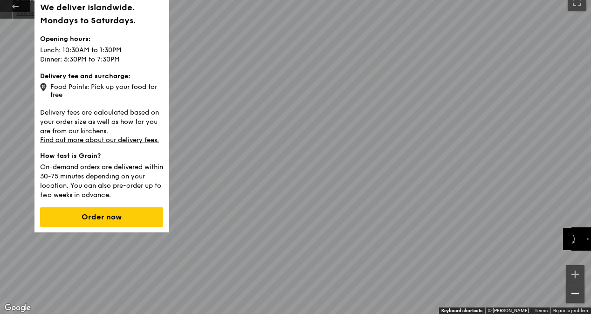
click at [581, 294] on button "Zoom out" at bounding box center [575, 293] width 19 height 19
click at [574, 4] on button "Toggle fullscreen view" at bounding box center [577, 2] width 19 height 19
click at [134, 138] on link "Find out more about our delivery fees." at bounding box center [99, 140] width 119 height 8
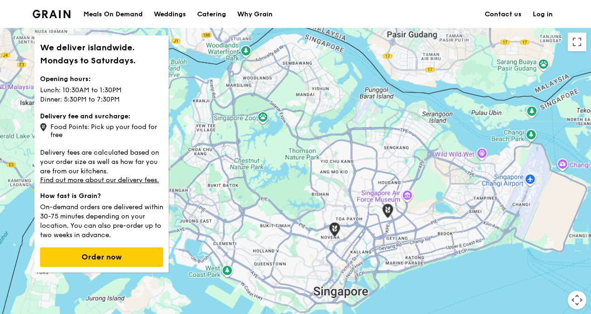
click at [359, 259] on div at bounding box center [295, 191] width 591 height 326
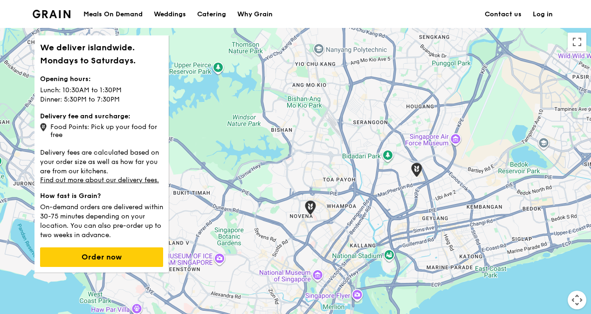
click at [358, 259] on div at bounding box center [295, 191] width 591 height 326
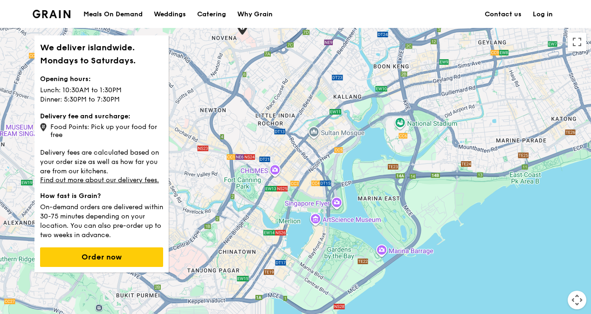
drag, startPoint x: 359, startPoint y: 259, endPoint x: 340, endPoint y: 116, distance: 144.9
click at [340, 116] on div at bounding box center [295, 191] width 591 height 326
click at [312, 157] on div at bounding box center [295, 191] width 591 height 326
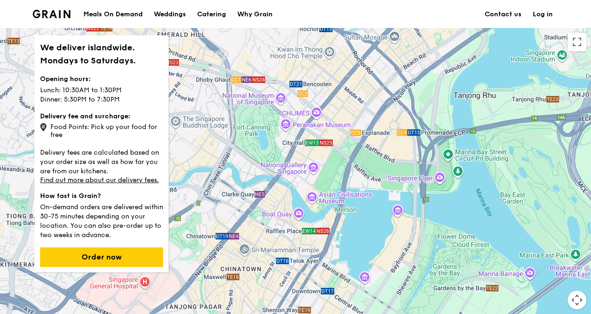
drag, startPoint x: 289, startPoint y: 172, endPoint x: 368, endPoint y: 93, distance: 111.4
click at [368, 93] on div at bounding box center [295, 191] width 591 height 326
click at [363, 130] on div at bounding box center [295, 191] width 591 height 326
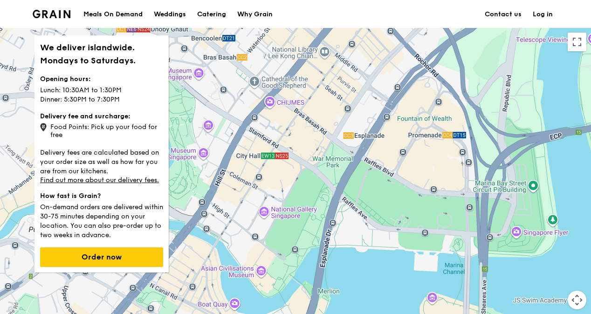
click at [380, 147] on div at bounding box center [295, 191] width 591 height 326
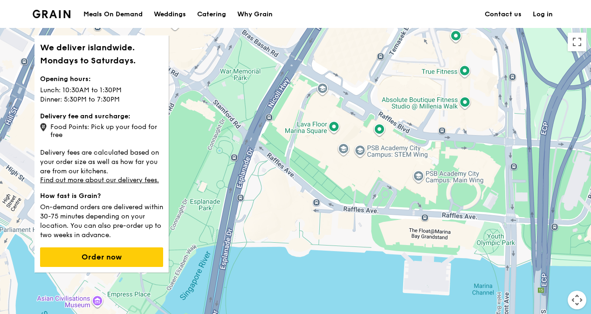
drag, startPoint x: 386, startPoint y: 172, endPoint x: 340, endPoint y: 70, distance: 111.0
click at [340, 70] on div at bounding box center [295, 191] width 591 height 326
click at [314, 135] on div at bounding box center [295, 191] width 591 height 326
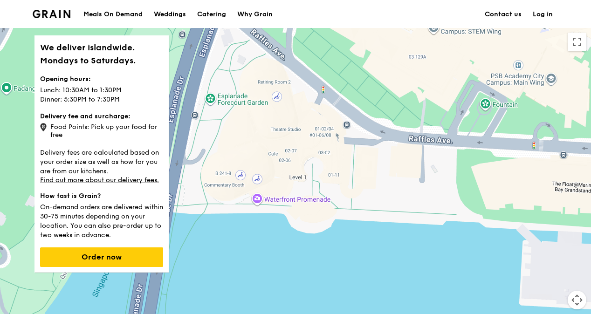
drag, startPoint x: 311, startPoint y: 160, endPoint x: 322, endPoint y: 32, distance: 128.6
click at [322, 32] on div at bounding box center [295, 191] width 591 height 326
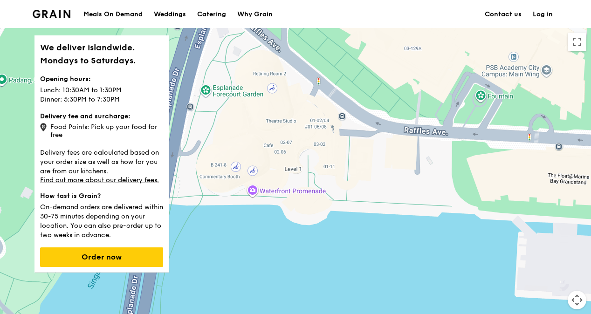
click at [285, 106] on div at bounding box center [295, 191] width 591 height 326
click at [319, 112] on div at bounding box center [295, 191] width 591 height 326
click at [296, 110] on div at bounding box center [295, 191] width 591 height 326
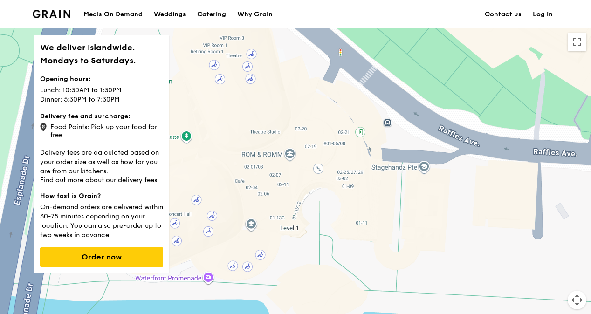
click at [575, 300] on button "Map camera controls" at bounding box center [577, 300] width 19 height 19
click at [555, 274] on button "Zoom in" at bounding box center [553, 277] width 19 height 19
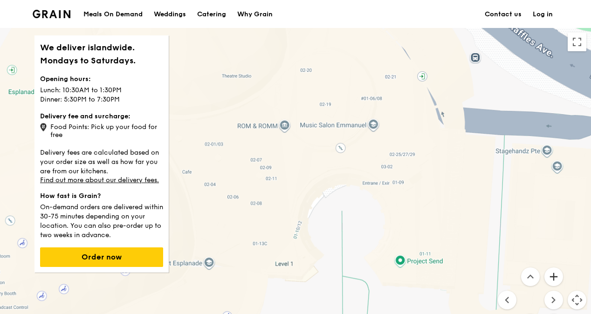
click at [555, 275] on button "Zoom in" at bounding box center [553, 277] width 19 height 19
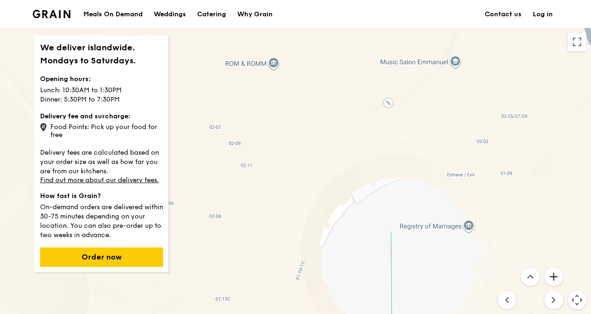
click at [555, 275] on button "Zoom in" at bounding box center [553, 277] width 19 height 19
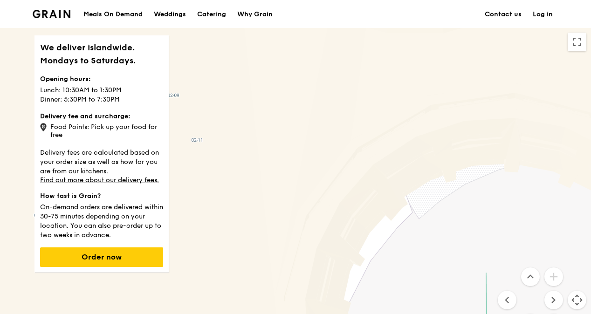
scroll to position [166, 0]
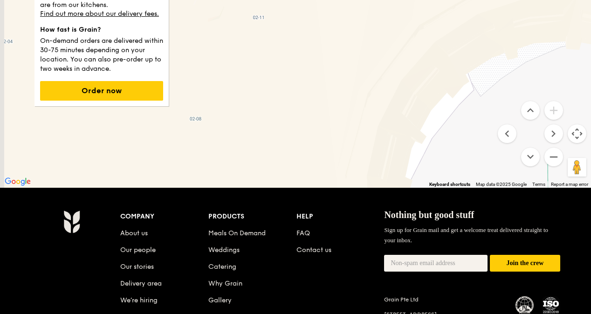
drag, startPoint x: 332, startPoint y: 158, endPoint x: 413, endPoint y: 216, distance: 100.3
click at [413, 216] on div "Grain logo Meals On Demand Weddings Catering Why Grain Contact us Log in We del…" at bounding box center [295, 116] width 591 height 564
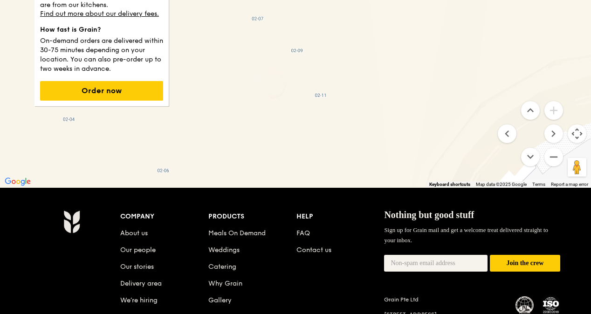
drag, startPoint x: 364, startPoint y: 97, endPoint x: 413, endPoint y: 155, distance: 76.4
click at [413, 155] on div at bounding box center [295, 25] width 591 height 326
drag, startPoint x: 338, startPoint y: 83, endPoint x: 462, endPoint y: 18, distance: 139.3
click at [462, 18] on div at bounding box center [295, 25] width 591 height 326
drag, startPoint x: 391, startPoint y: 46, endPoint x: 533, endPoint y: 106, distance: 154.6
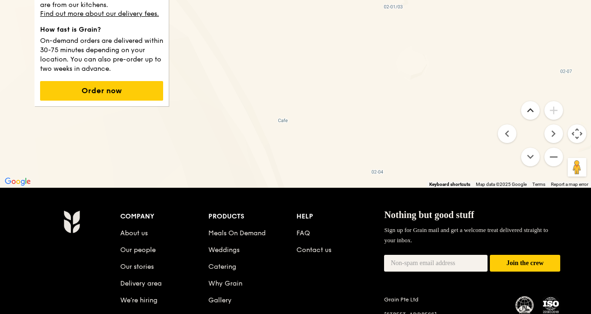
click at [533, 106] on div "Keyboard shortcuts Map Data Map data ©2025 Google Map data ©2025 Google 2 m Cli…" at bounding box center [295, 25] width 591 height 326
drag, startPoint x: 385, startPoint y: 78, endPoint x: 417, endPoint y: 144, distance: 73.2
click at [417, 144] on div at bounding box center [295, 25] width 591 height 326
click at [418, 70] on div at bounding box center [295, 25] width 591 height 326
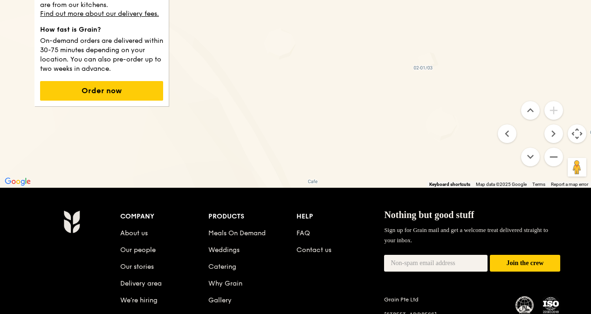
click at [418, 70] on div at bounding box center [295, 25] width 591 height 326
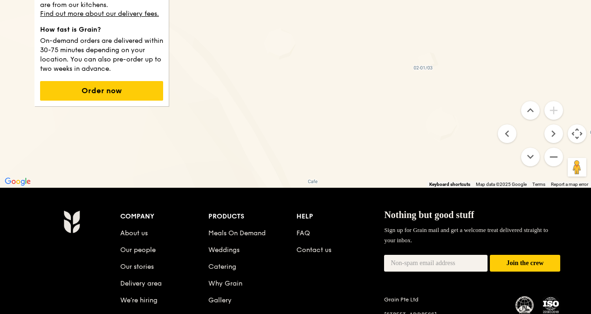
click at [418, 70] on div at bounding box center [295, 25] width 591 height 326
click at [418, 67] on div at bounding box center [295, 25] width 591 height 326
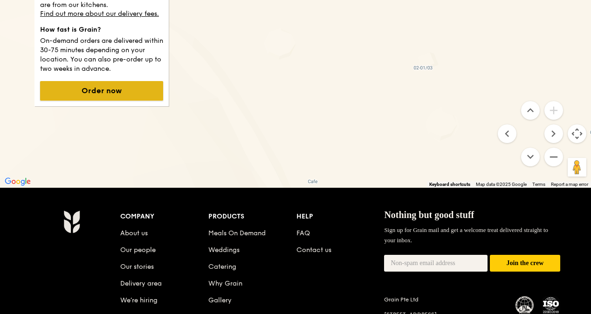
click at [136, 90] on button "Order now" at bounding box center [101, 91] width 123 height 20
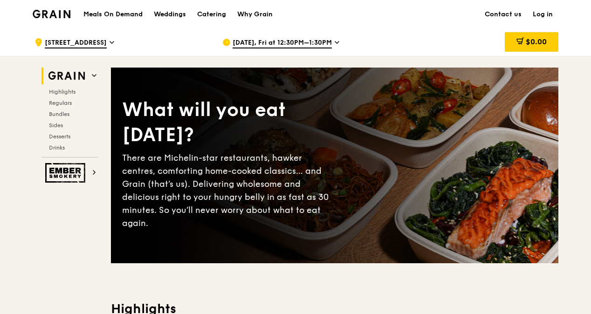
click at [110, 43] on icon at bounding box center [112, 42] width 5 height 8
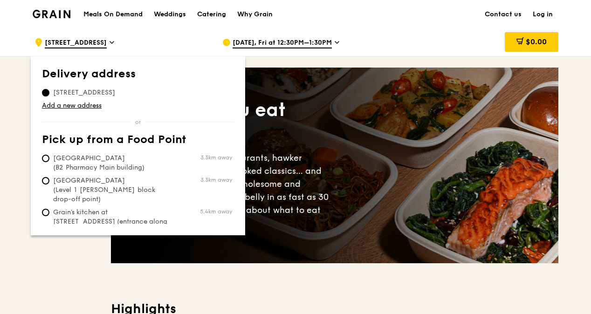
click at [45, 95] on input "[STREET_ADDRESS]" at bounding box center [45, 92] width 7 height 7
click at [75, 106] on link "Add a new address" at bounding box center [138, 105] width 192 height 9
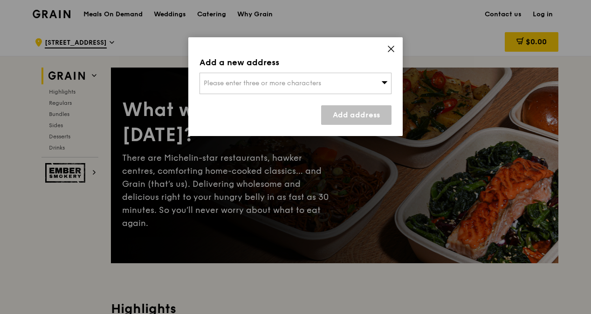
click at [227, 83] on span "Please enter three or more characters" at bounding box center [262, 83] width 117 height 8
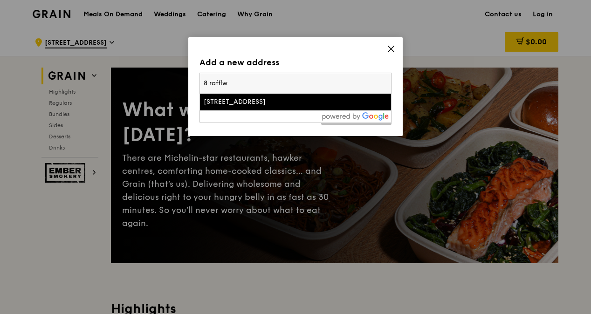
type input "8 rafflw"
click at [249, 105] on div "[STREET_ADDRESS]" at bounding box center [273, 101] width 138 height 9
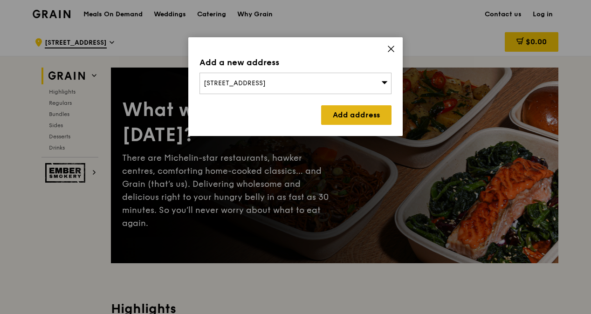
click at [360, 118] on link "Add address" at bounding box center [356, 115] width 70 height 20
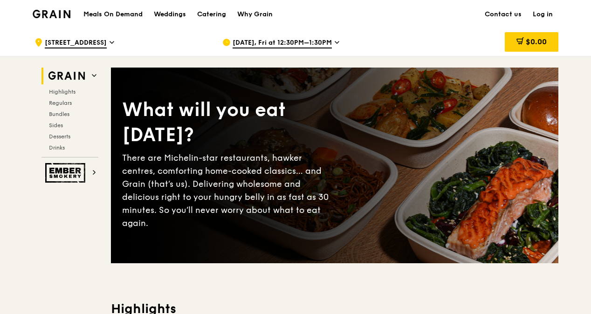
click at [528, 43] on span "$0.00" at bounding box center [536, 41] width 21 height 9
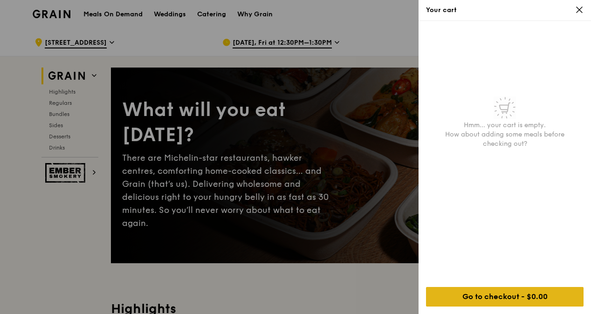
click at [507, 299] on div "Go to checkout - $0.00" at bounding box center [505, 297] width 158 height 20
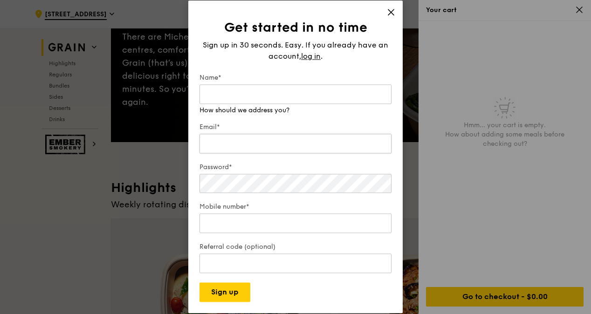
scroll to position [140, 0]
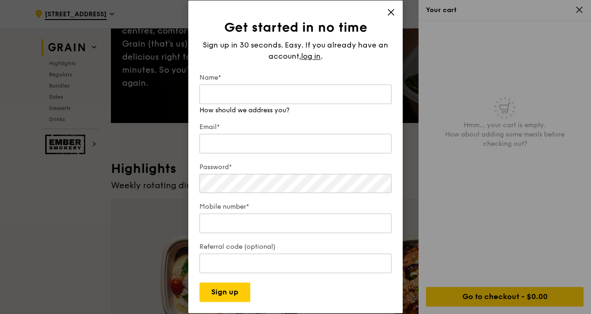
click at [396, 14] on div "Get started in no time Sign up in 30 seconds. Easy. If you already have an acco…" at bounding box center [295, 156] width 214 height 313
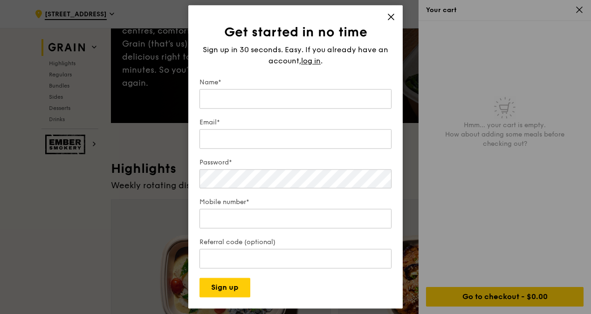
click at [393, 16] on icon at bounding box center [391, 17] width 8 height 8
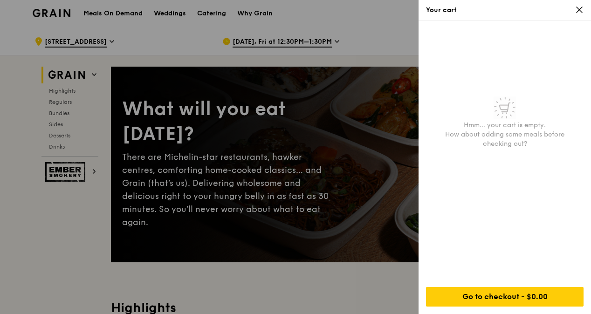
scroll to position [0, 0]
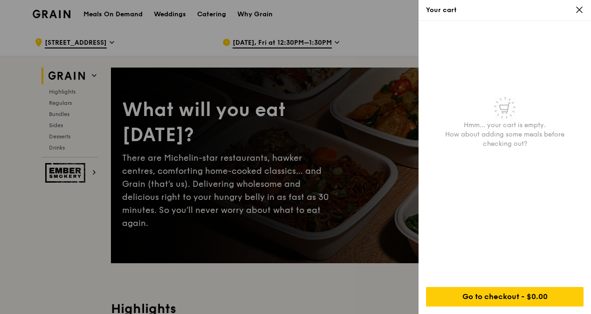
drag, startPoint x: 366, startPoint y: 37, endPoint x: 371, endPoint y: 37, distance: 5.1
click at [366, 37] on div at bounding box center [295, 157] width 591 height 314
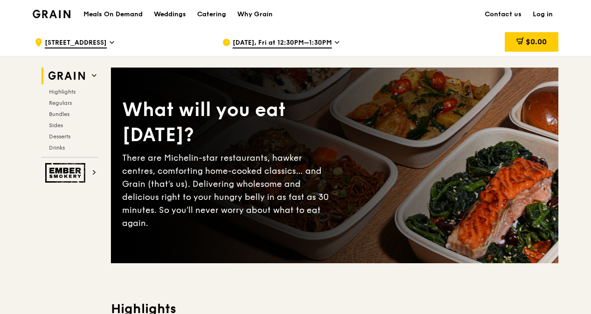
click at [327, 41] on span "[DATE], Fri at 12:30PM–1:30PM" at bounding box center [282, 43] width 99 height 10
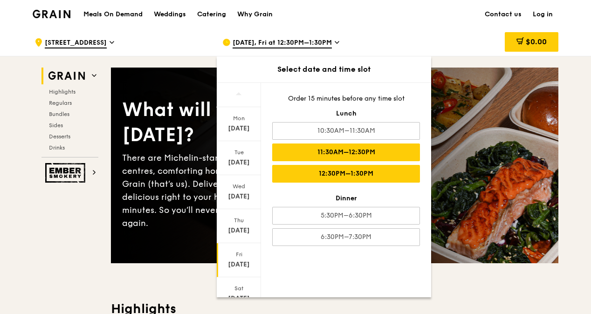
click at [346, 152] on div "11:30AM–12:30PM" at bounding box center [346, 153] width 148 height 18
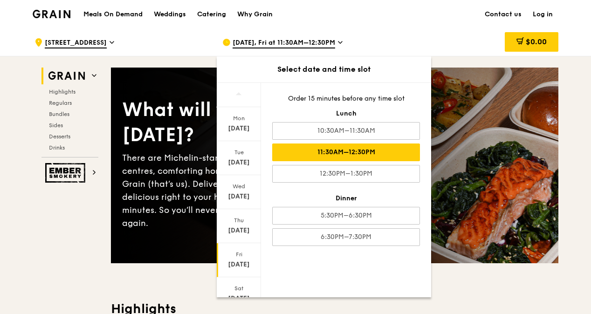
click at [413, 27] on div "Meals On Demand Weddings Catering Why Grain Contact us Log in" at bounding box center [296, 14] width 526 height 28
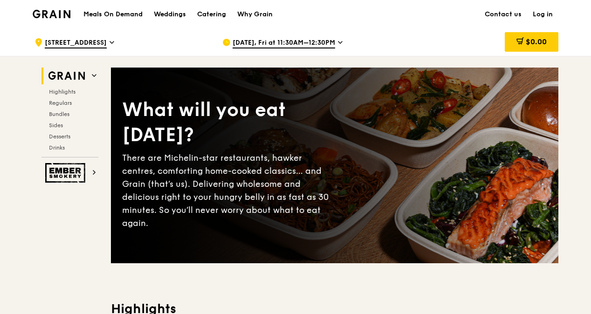
click at [97, 75] on h2 "Grain" at bounding box center [69, 76] width 57 height 17
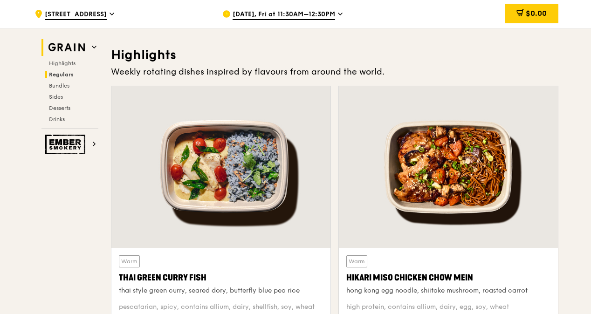
scroll to position [263, 0]
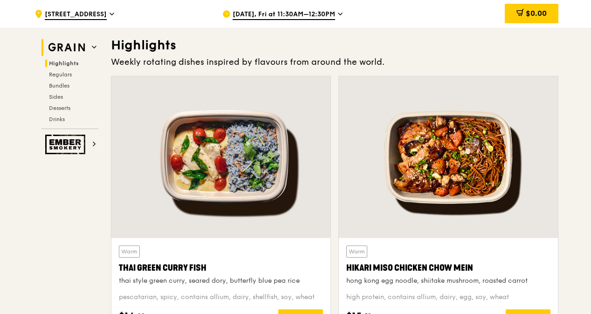
click at [92, 51] on h2 "Grain" at bounding box center [69, 47] width 57 height 17
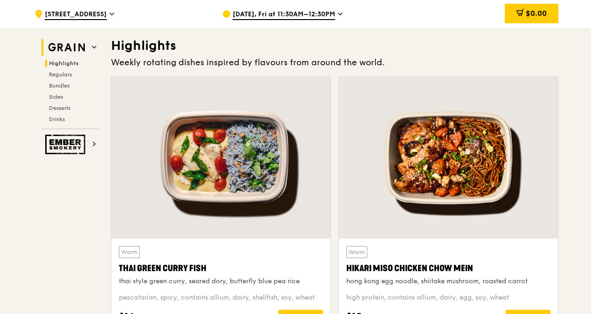
scroll to position [263, 0]
click at [97, 47] on h2 "Grain" at bounding box center [69, 47] width 57 height 17
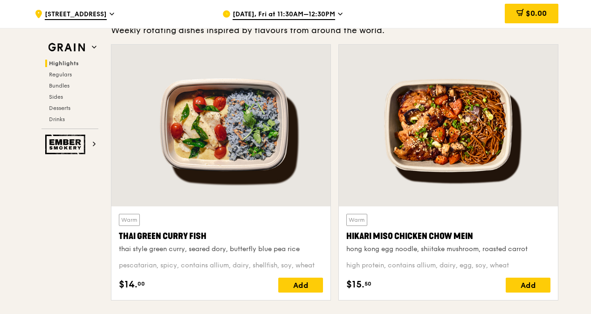
scroll to position [310, 0]
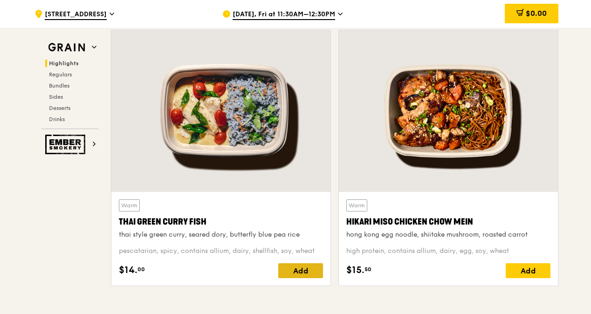
click at [310, 272] on div "Add" at bounding box center [300, 270] width 45 height 15
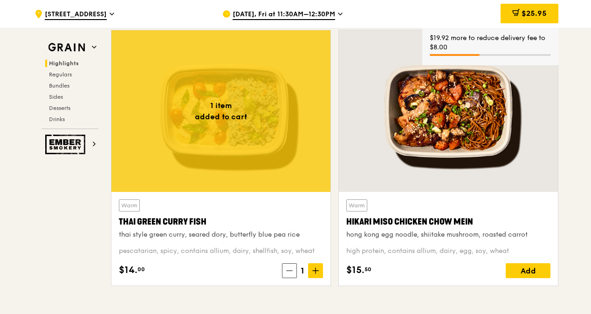
click at [313, 272] on icon at bounding box center [315, 271] width 7 height 7
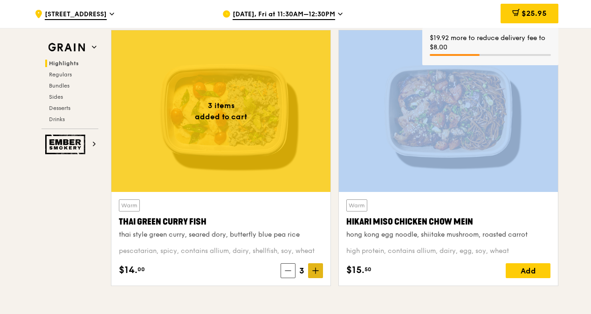
click at [313, 272] on icon at bounding box center [315, 271] width 7 height 7
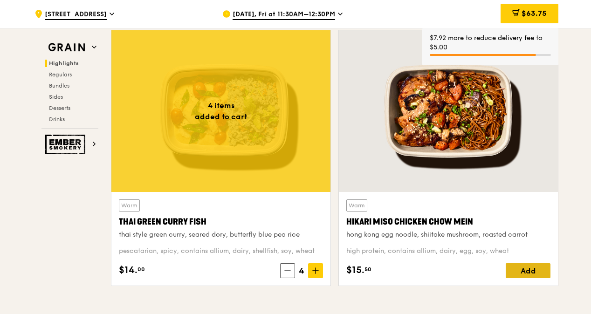
click at [531, 272] on div "Add" at bounding box center [528, 270] width 45 height 15
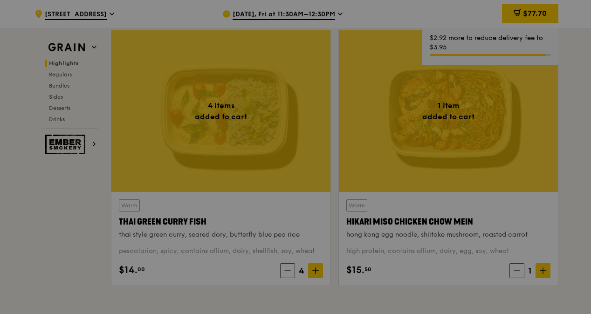
click at [546, 269] on div at bounding box center [295, 157] width 591 height 314
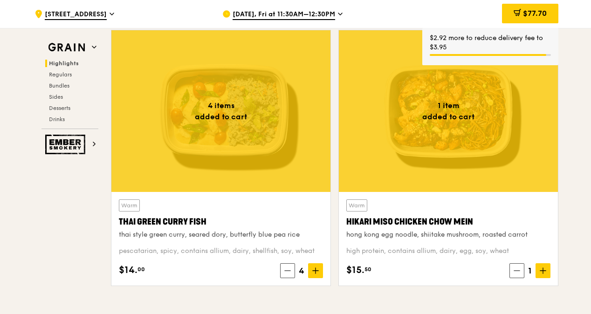
click at [546, 269] on icon at bounding box center [543, 271] width 7 height 7
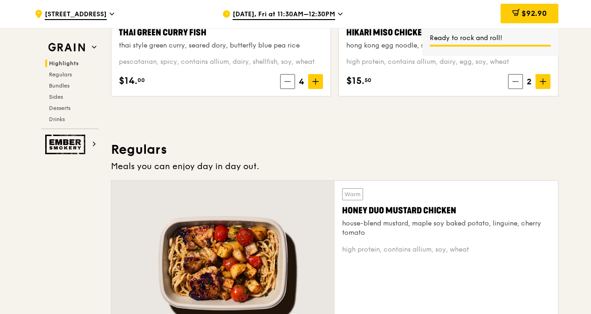
scroll to position [589, 0]
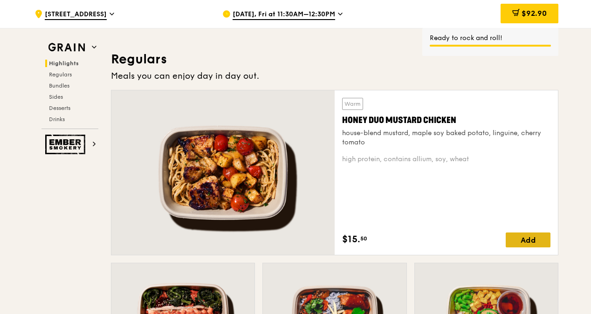
click at [531, 235] on div "Add" at bounding box center [528, 240] width 45 height 15
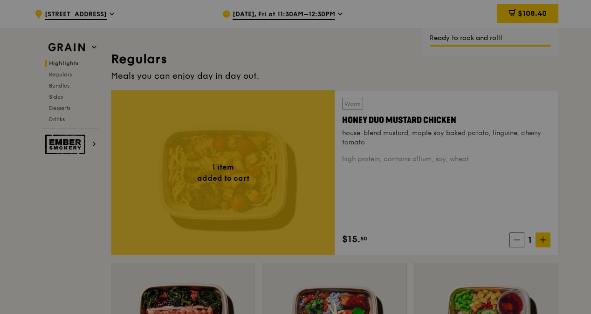
click at [544, 241] on div at bounding box center [295, 157] width 591 height 314
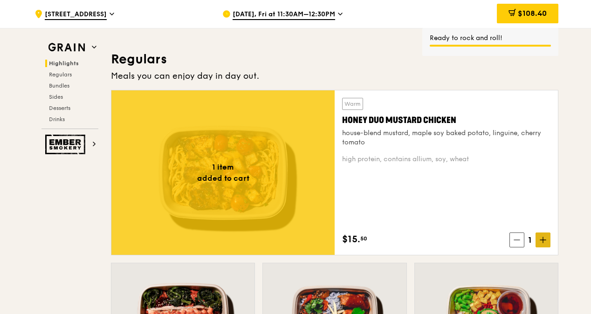
click at [544, 237] on icon at bounding box center [543, 240] width 7 height 7
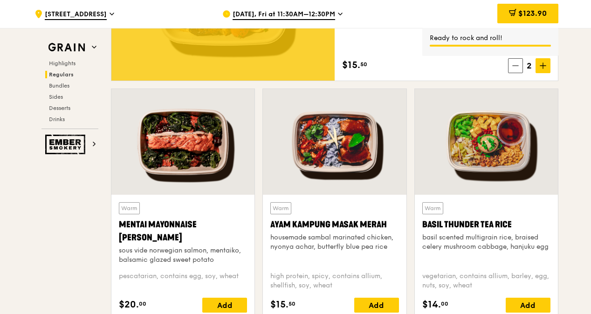
scroll to position [822, 0]
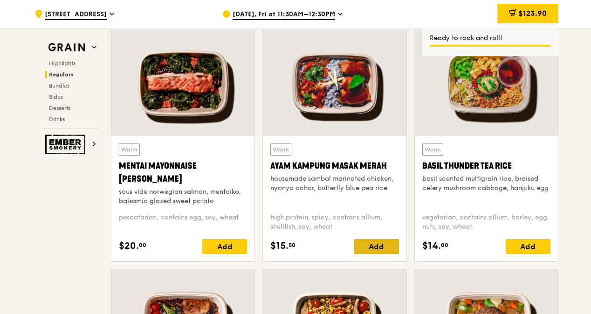
click at [380, 245] on div "Add" at bounding box center [376, 246] width 45 height 15
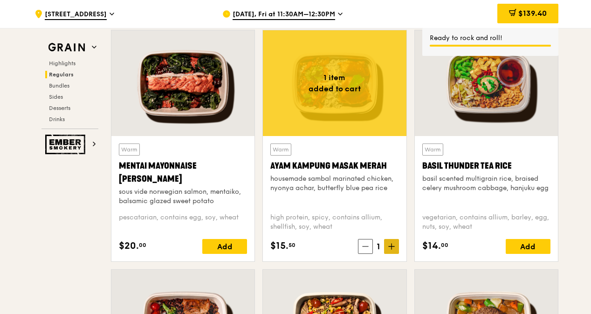
click at [392, 243] on icon at bounding box center [391, 246] width 7 height 7
click at [536, 243] on div "Add" at bounding box center [528, 246] width 45 height 15
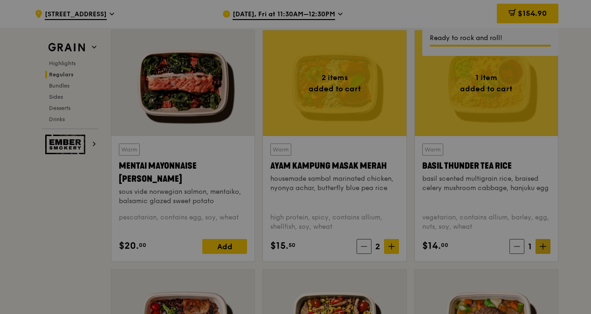
click at [548, 245] on div at bounding box center [295, 157] width 591 height 314
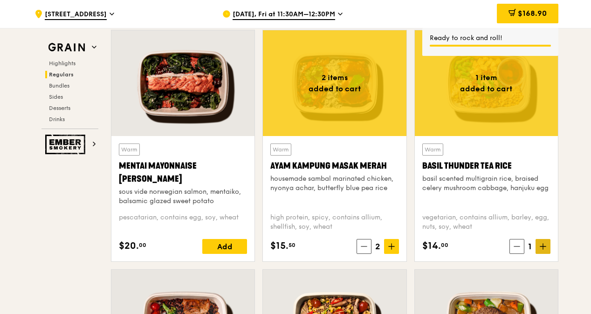
click at [548, 245] on span at bounding box center [543, 246] width 15 height 15
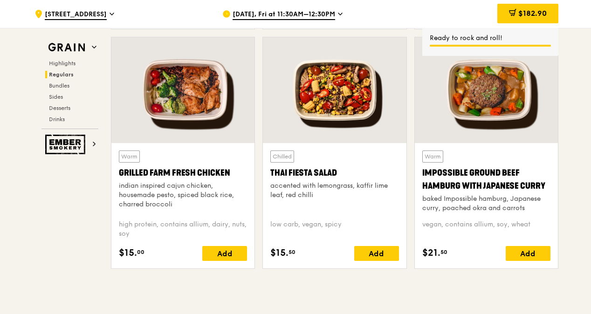
scroll to position [1055, 0]
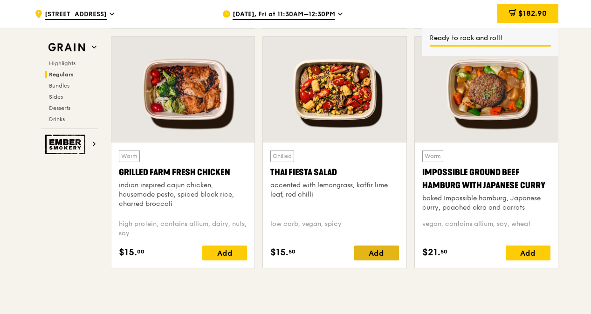
click at [381, 255] on div "Add" at bounding box center [376, 253] width 45 height 15
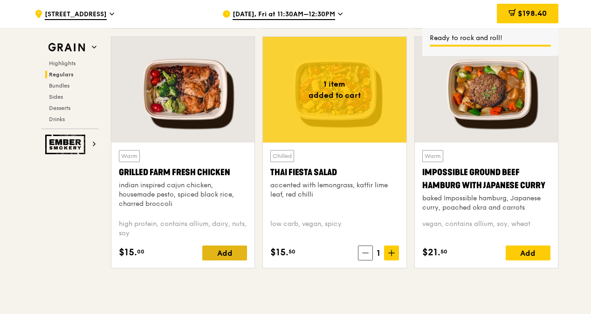
click at [236, 250] on div "Add" at bounding box center [224, 253] width 45 height 15
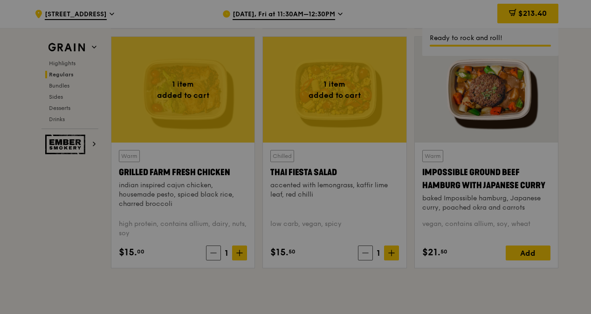
click at [242, 252] on div at bounding box center [295, 157] width 591 height 314
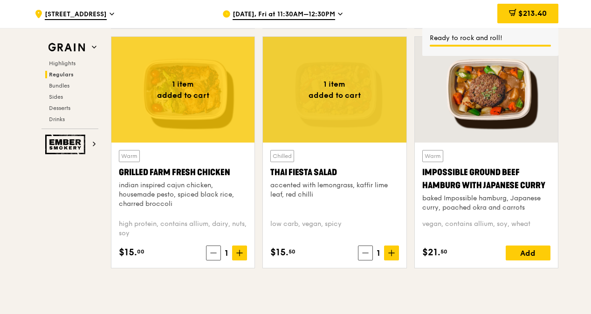
click at [242, 252] on icon at bounding box center [239, 253] width 7 height 7
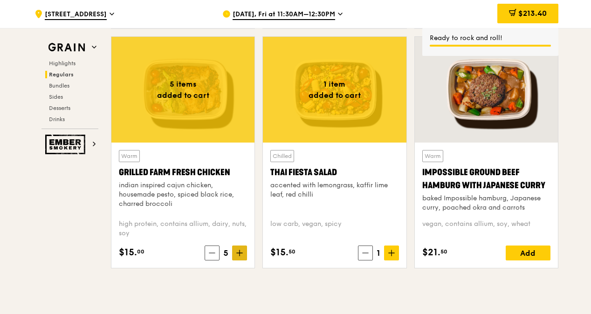
click at [242, 252] on icon at bounding box center [239, 253] width 7 height 7
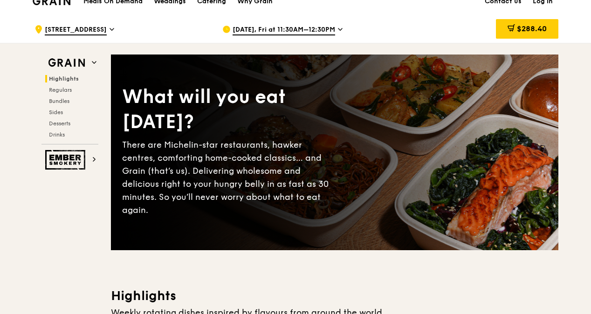
scroll to position [0, 0]
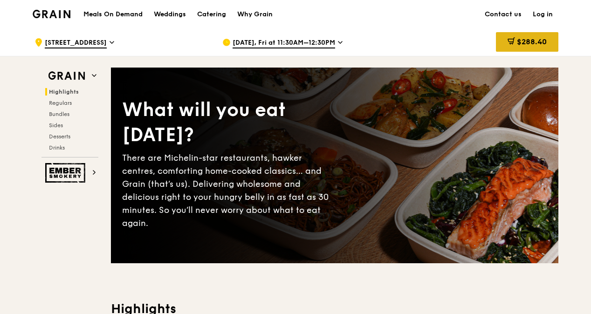
click at [524, 41] on span "$288.40" at bounding box center [532, 41] width 30 height 9
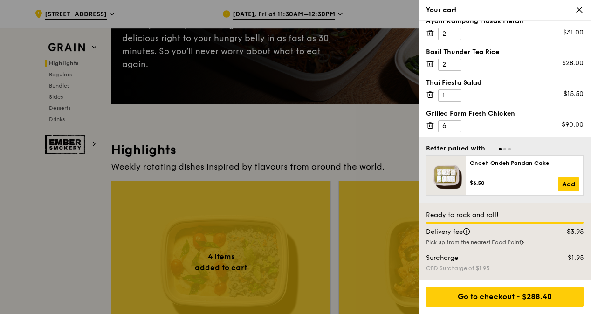
scroll to position [140, 0]
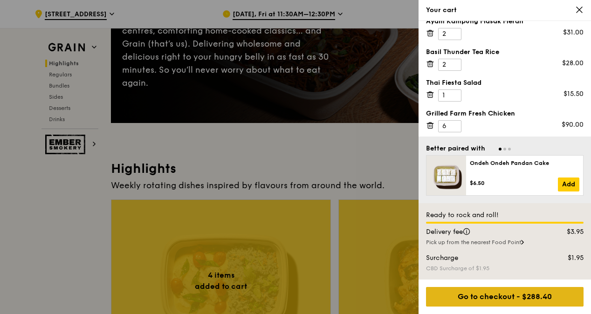
click at [514, 295] on div "Go to checkout - $288.40" at bounding box center [505, 297] width 158 height 20
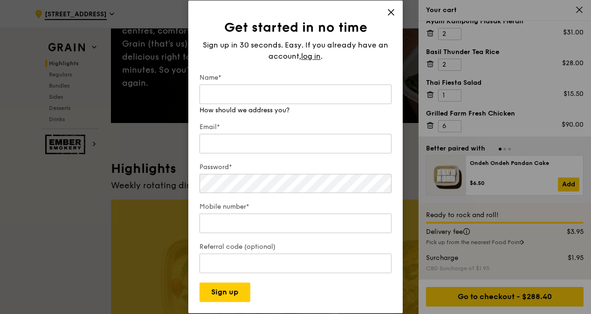
click at [393, 14] on icon at bounding box center [391, 12] width 8 height 8
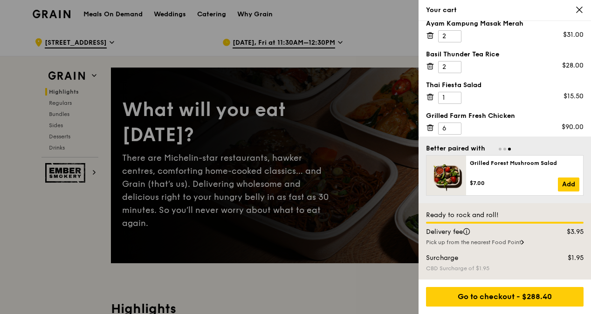
scroll to position [104, 0]
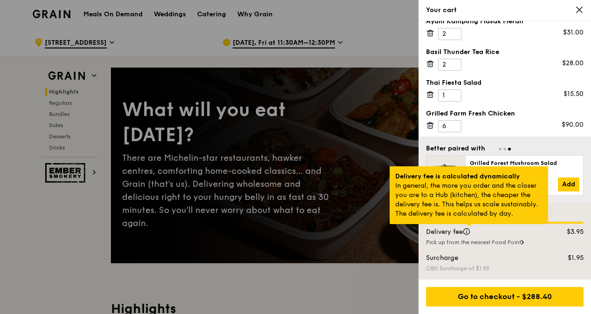
click at [468, 227] on div at bounding box center [469, 225] width 5 height 2
drag, startPoint x: 468, startPoint y: 233, endPoint x: 474, endPoint y: 233, distance: 6.1
click at [471, 227] on div at bounding box center [469, 225] width 5 height 2
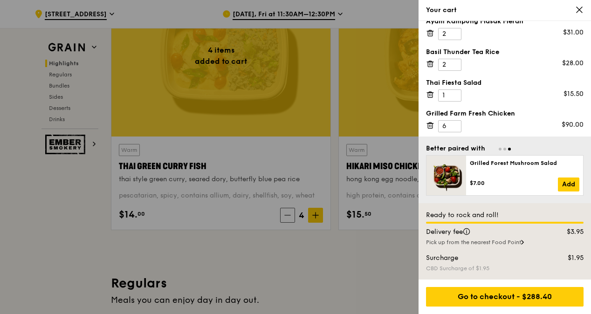
scroll to position [420, 0]
